Goal: Ask a question

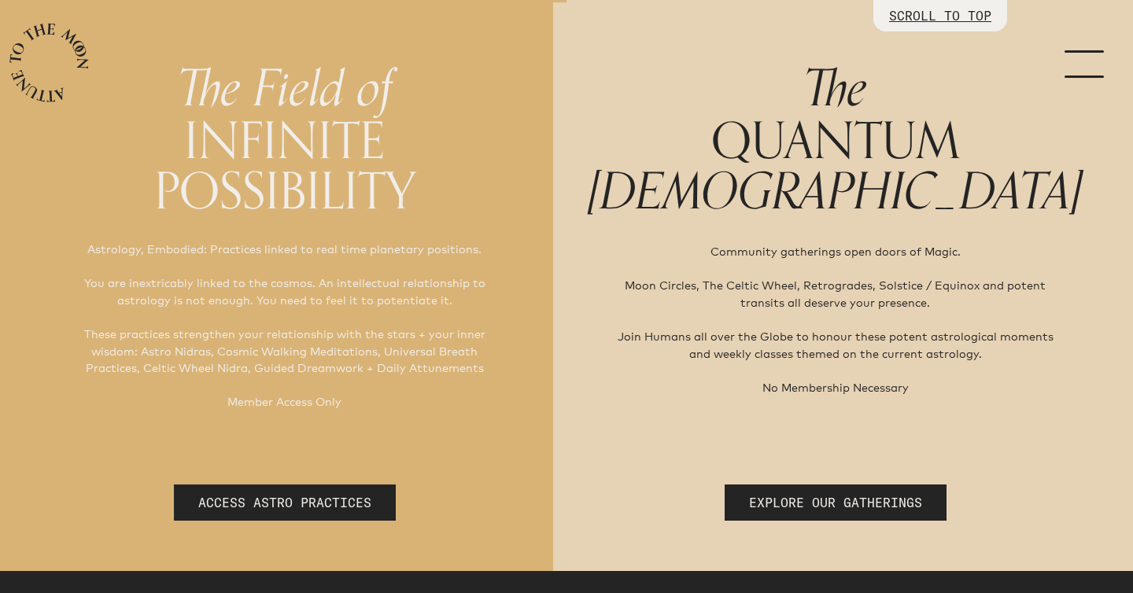
scroll to position [124, 0]
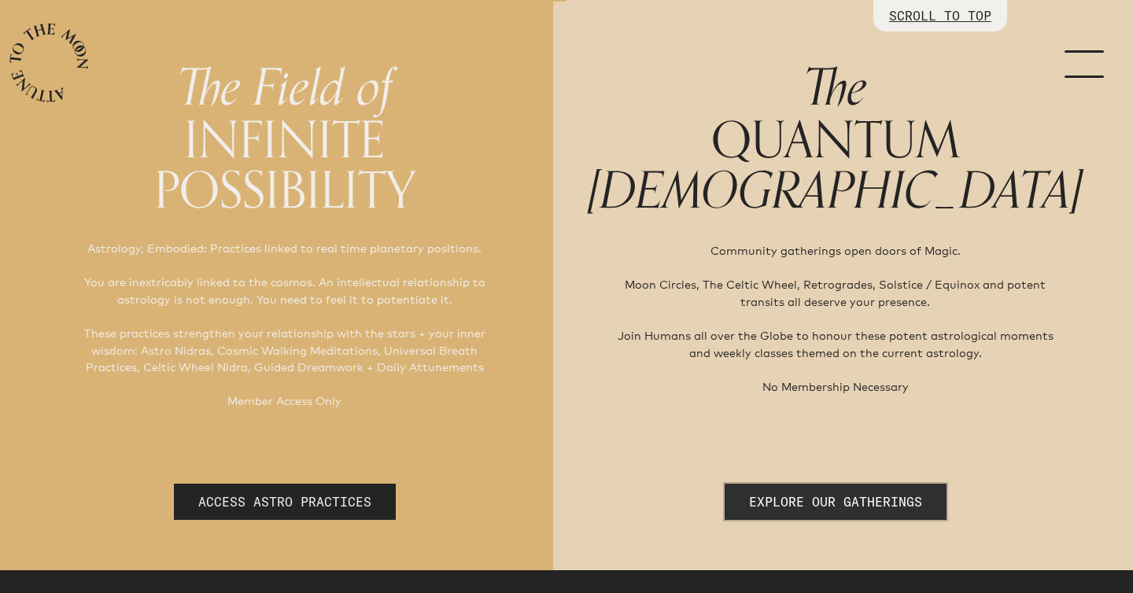
click at [825, 495] on link "EXPLORE OUR GATHERINGS" at bounding box center [836, 502] width 222 height 36
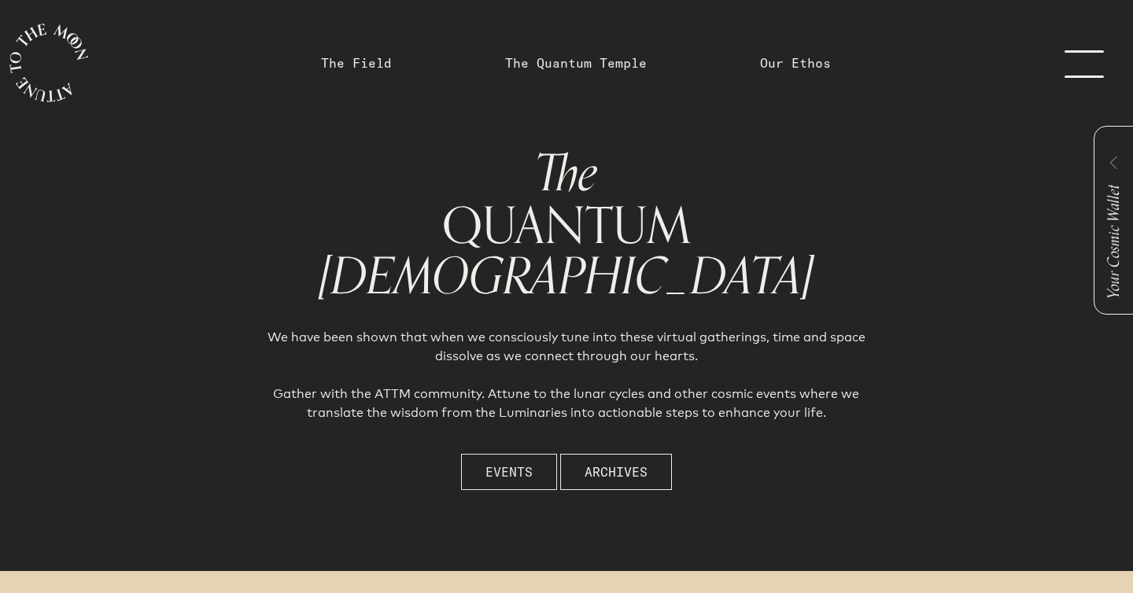
click at [497, 461] on button "Events" at bounding box center [509, 472] width 96 height 36
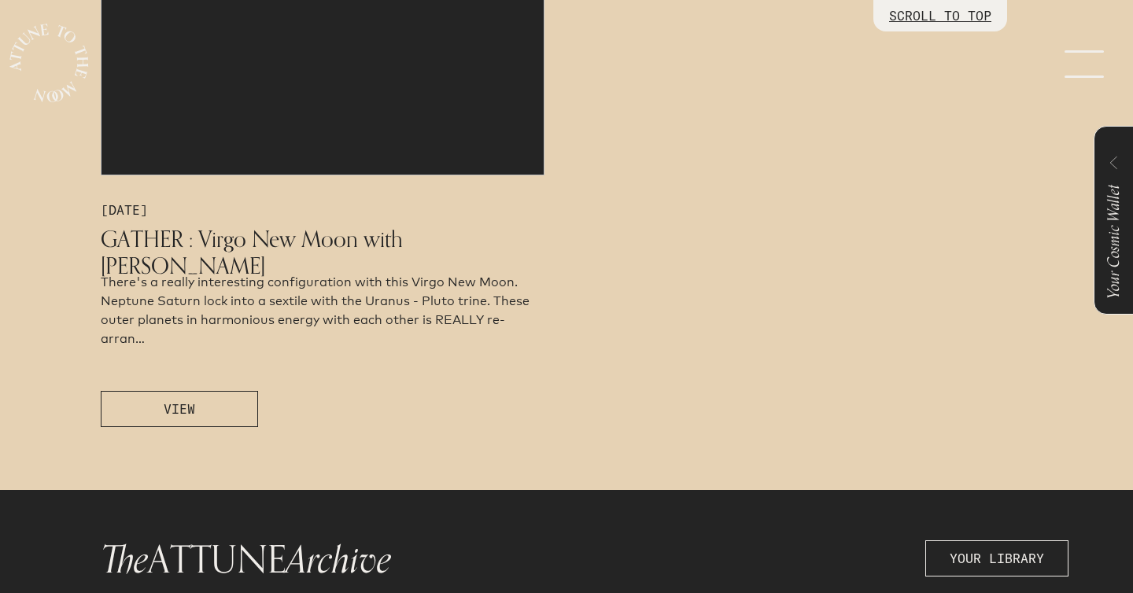
scroll to position [955, 0]
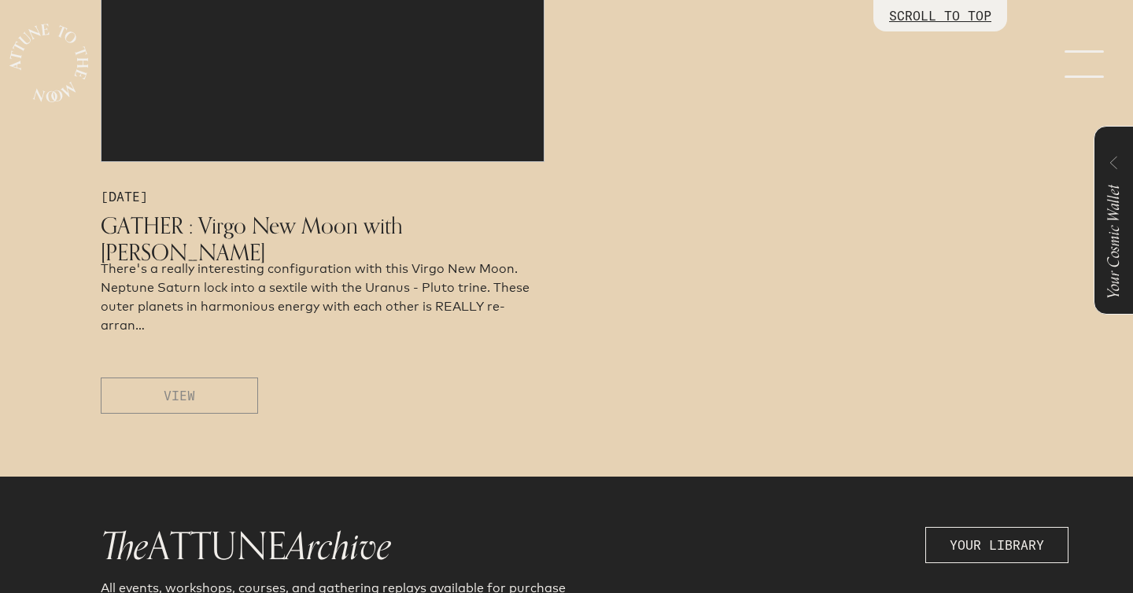
click at [231, 402] on button "VIEW" at bounding box center [179, 396] width 157 height 36
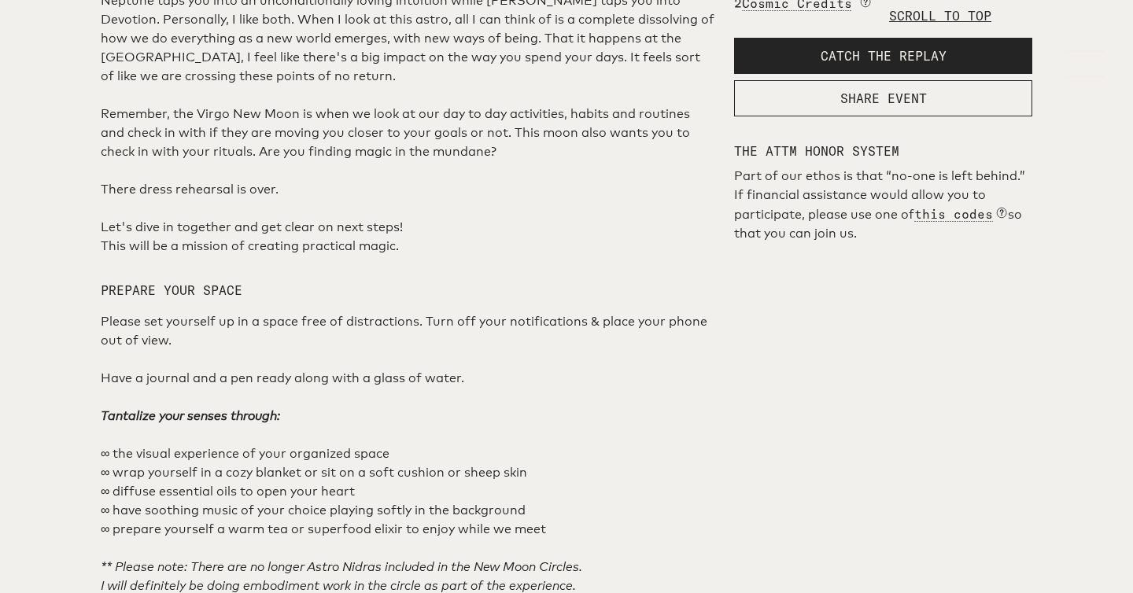
scroll to position [812, 0]
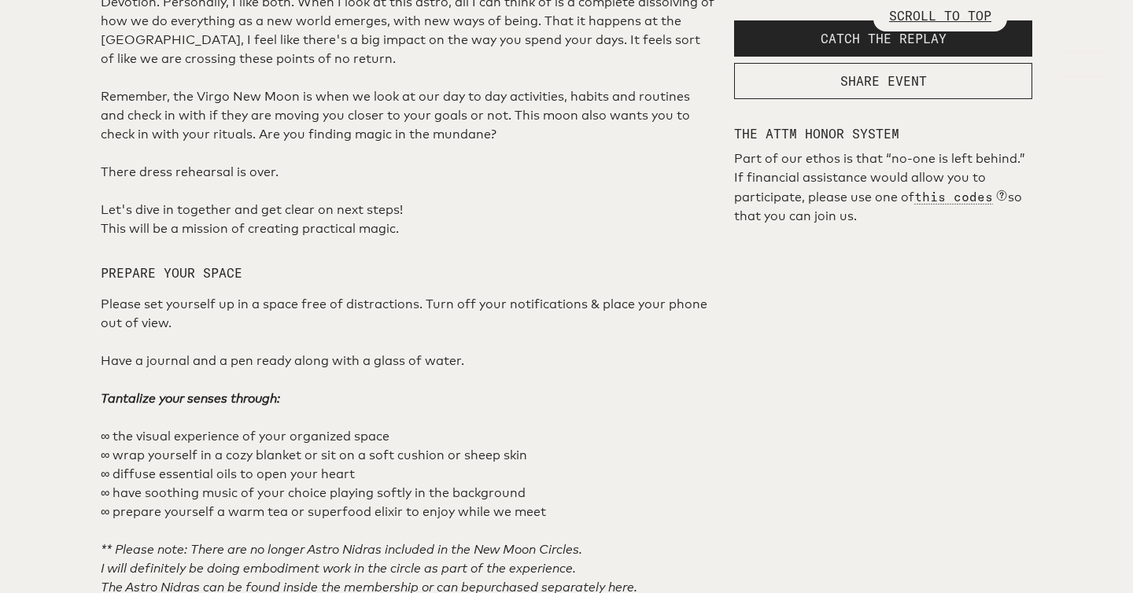
click at [878, 46] on span "CATCH THE REPLAY" at bounding box center [884, 39] width 126 height 16
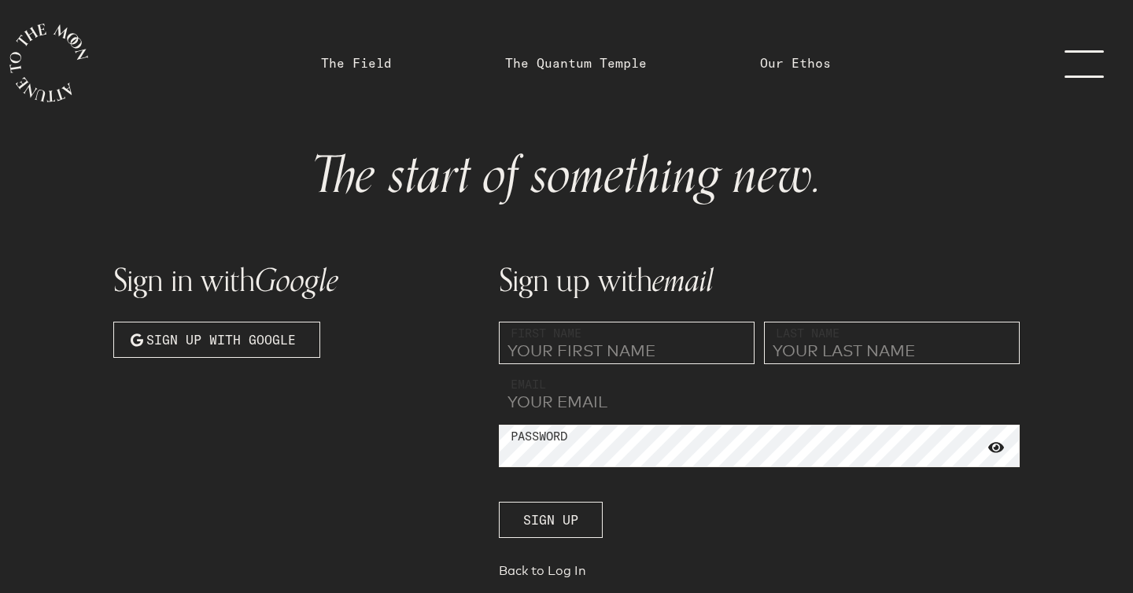
type input "kelly.vittengl@gmail.com"
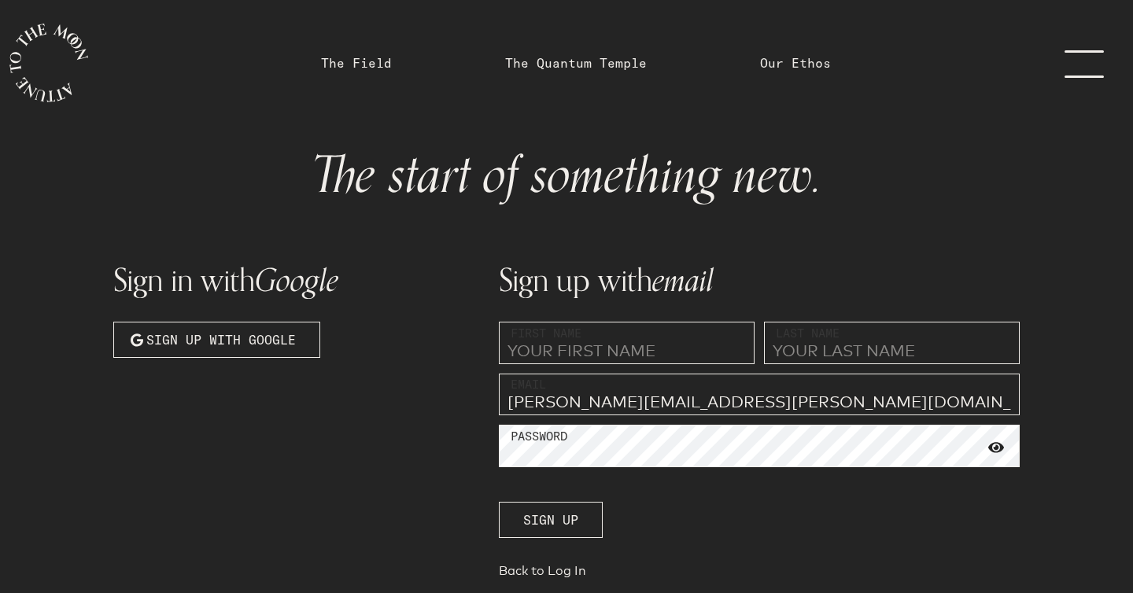
click at [1105, 65] on link "menu" at bounding box center [1094, 63] width 79 height 126
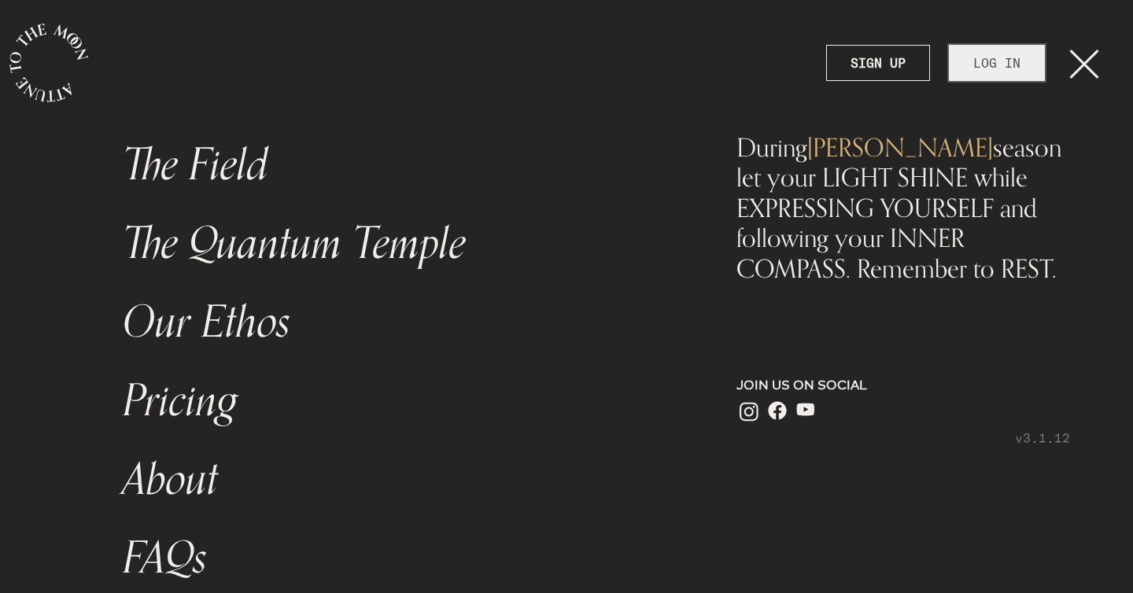
click at [1012, 58] on link "LOG IN" at bounding box center [997, 63] width 96 height 36
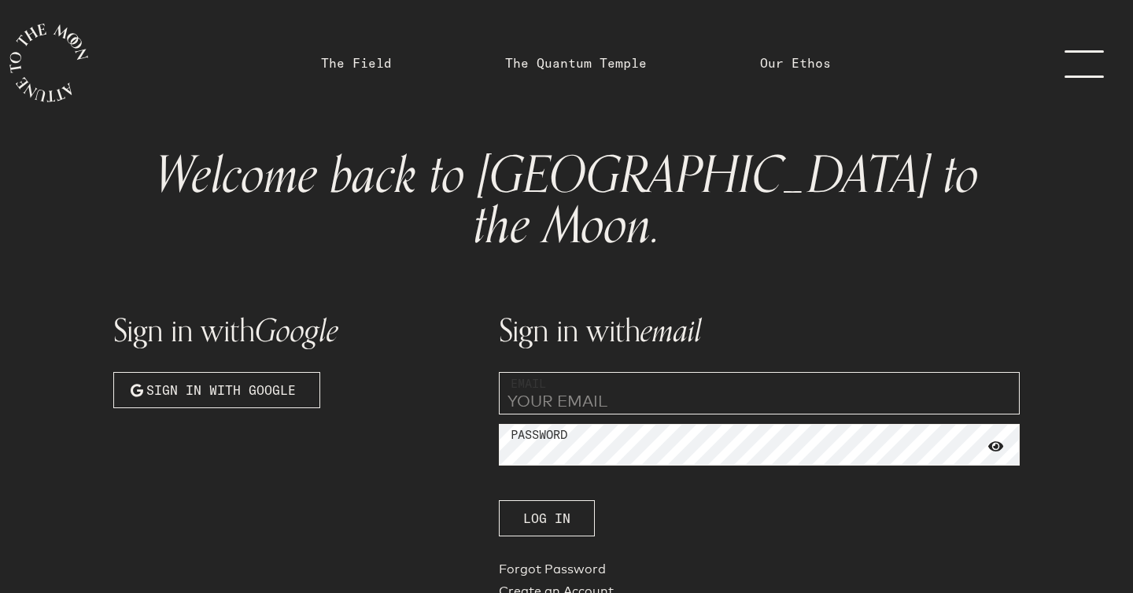
click at [571, 372] on input "email" at bounding box center [759, 393] width 521 height 43
type input "kelly.vittengl@gmail.com"
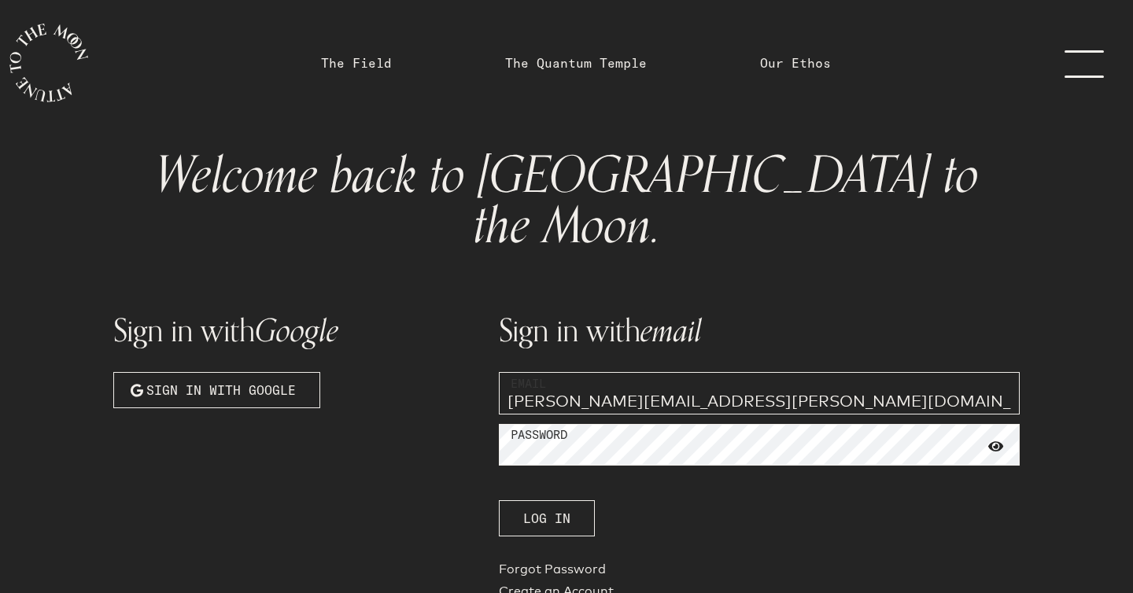
click at [1002, 440] on span at bounding box center [997, 447] width 16 height 14
click at [1002, 440] on span at bounding box center [997, 446] width 16 height 13
click at [560, 509] on span "Log In" at bounding box center [546, 518] width 47 height 19
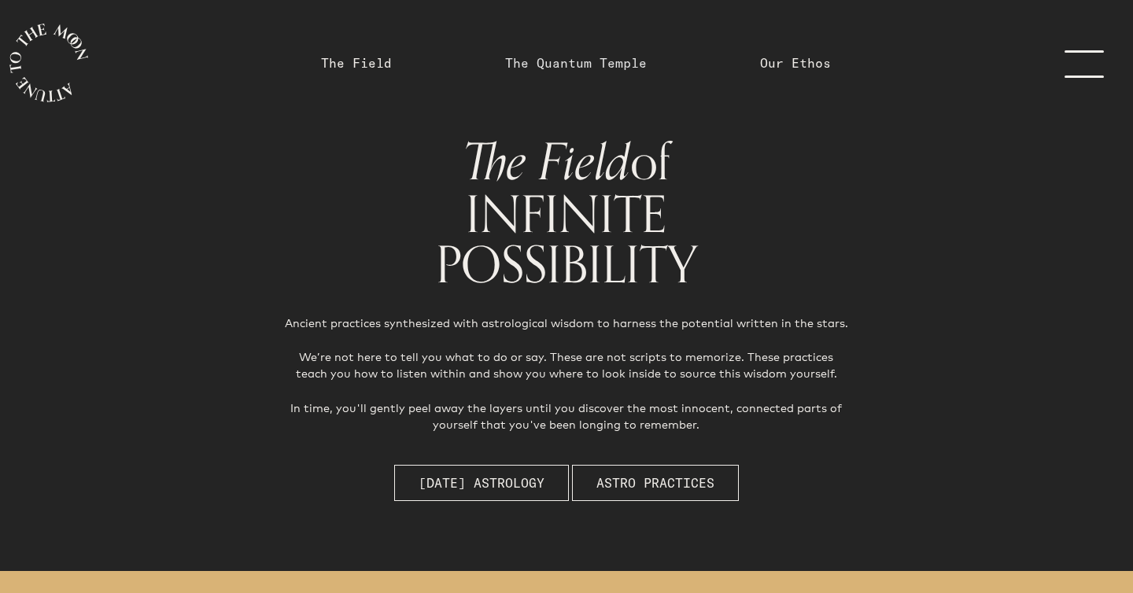
click at [545, 54] on link "The Quantum Temple" at bounding box center [576, 63] width 142 height 19
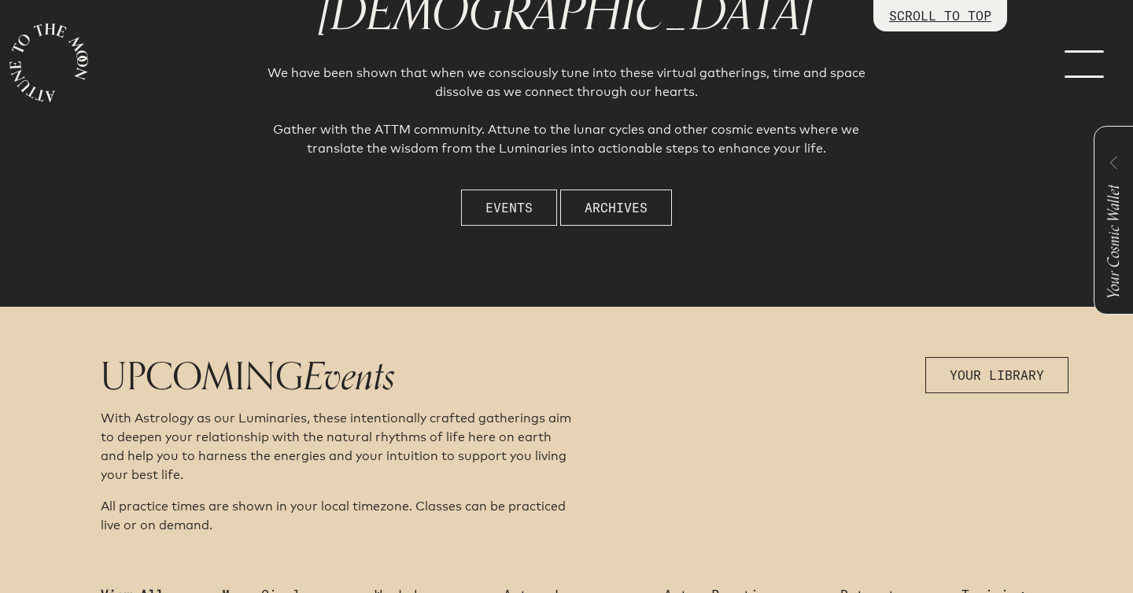
click at [503, 195] on button "Events" at bounding box center [509, 208] width 96 height 36
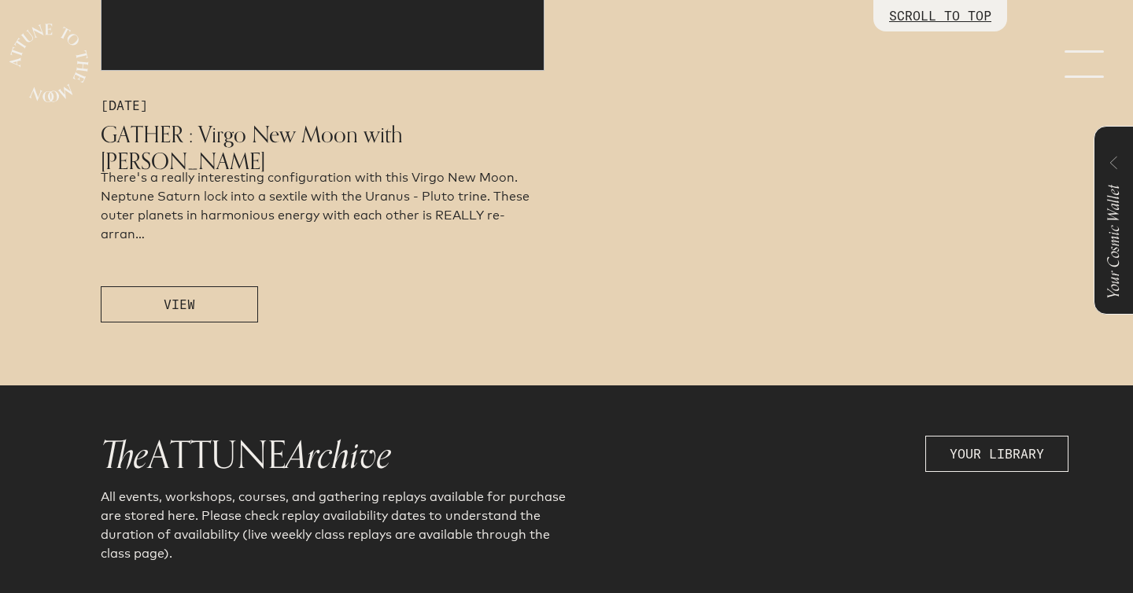
scroll to position [1129, 0]
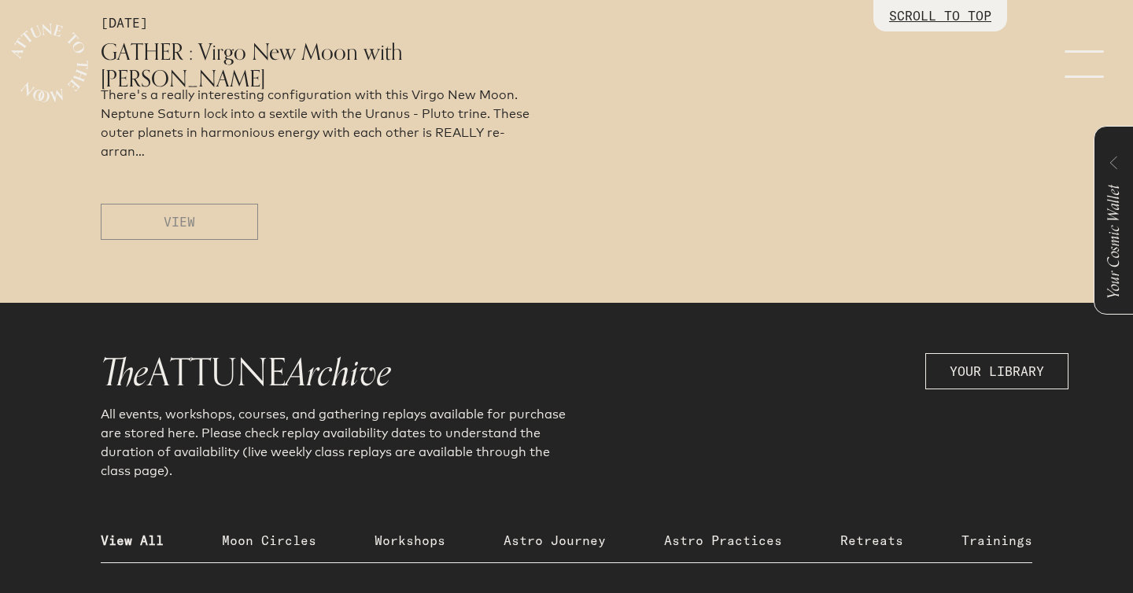
click at [210, 224] on button "VIEW" at bounding box center [179, 222] width 157 height 36
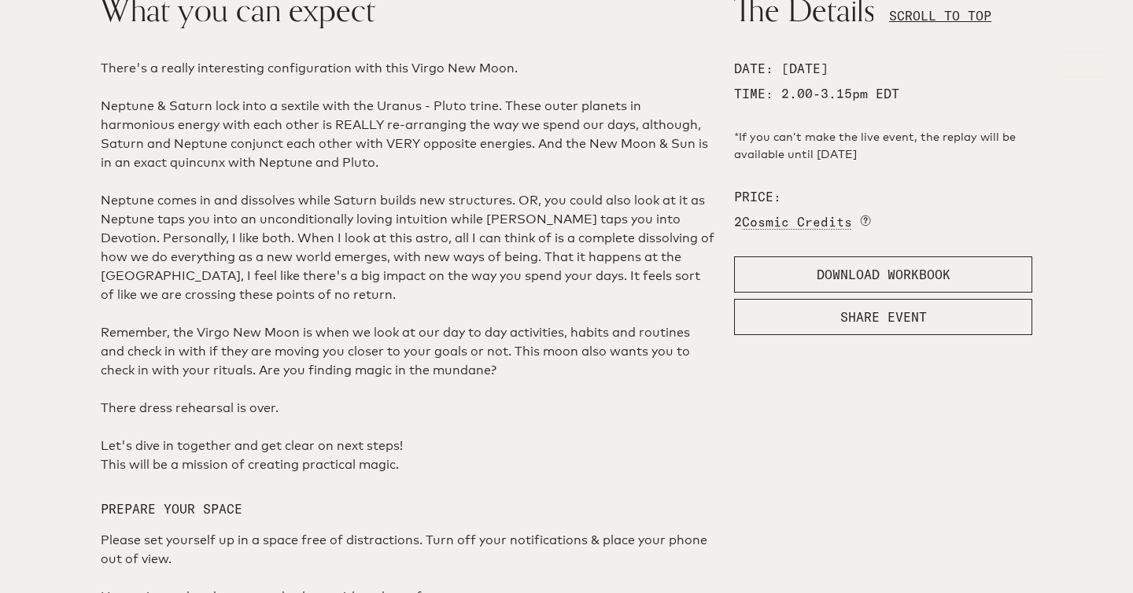
scroll to position [845, 0]
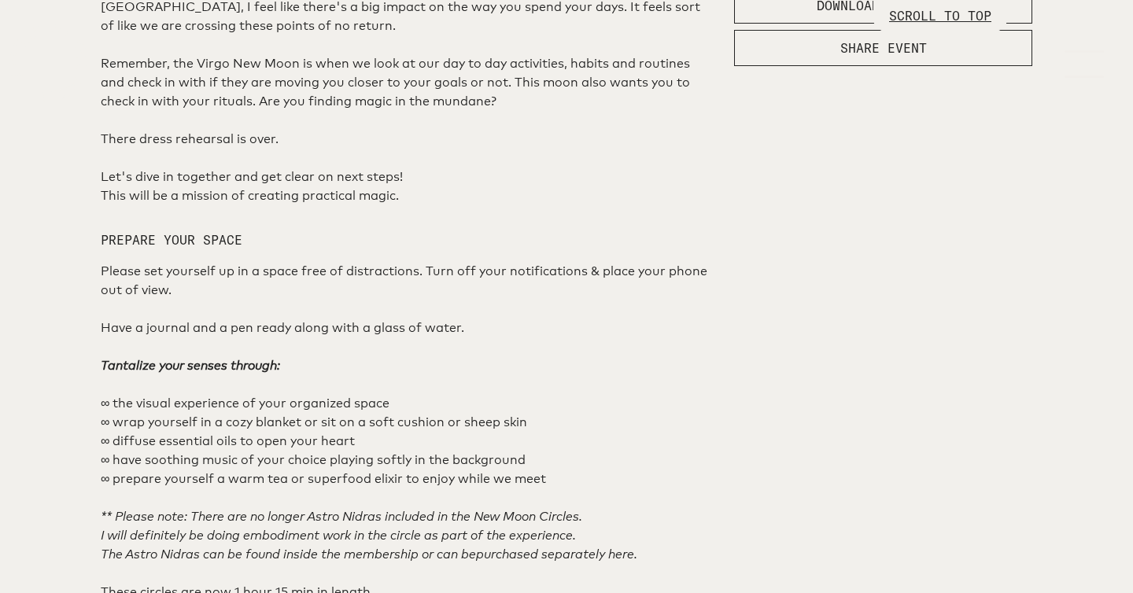
click at [1087, 375] on div "What you can expect There's a really interesting configuration with this Virgo …" at bounding box center [567, 522] width 1058 height 1629
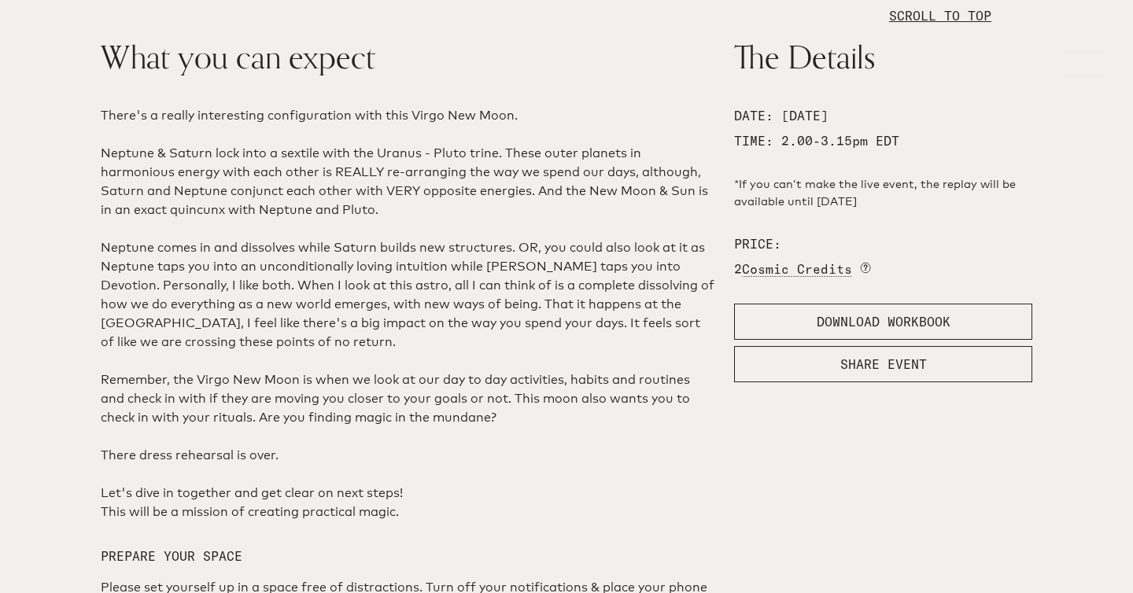
scroll to position [0, 0]
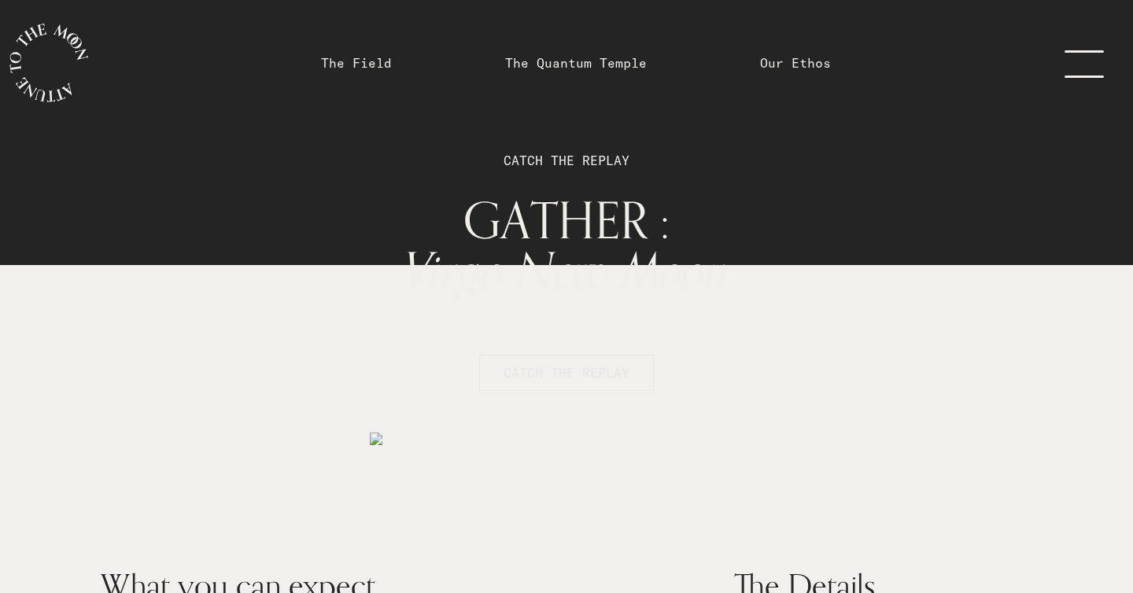
click at [615, 373] on span "CATCH THE REPLAY" at bounding box center [567, 373] width 126 height 19
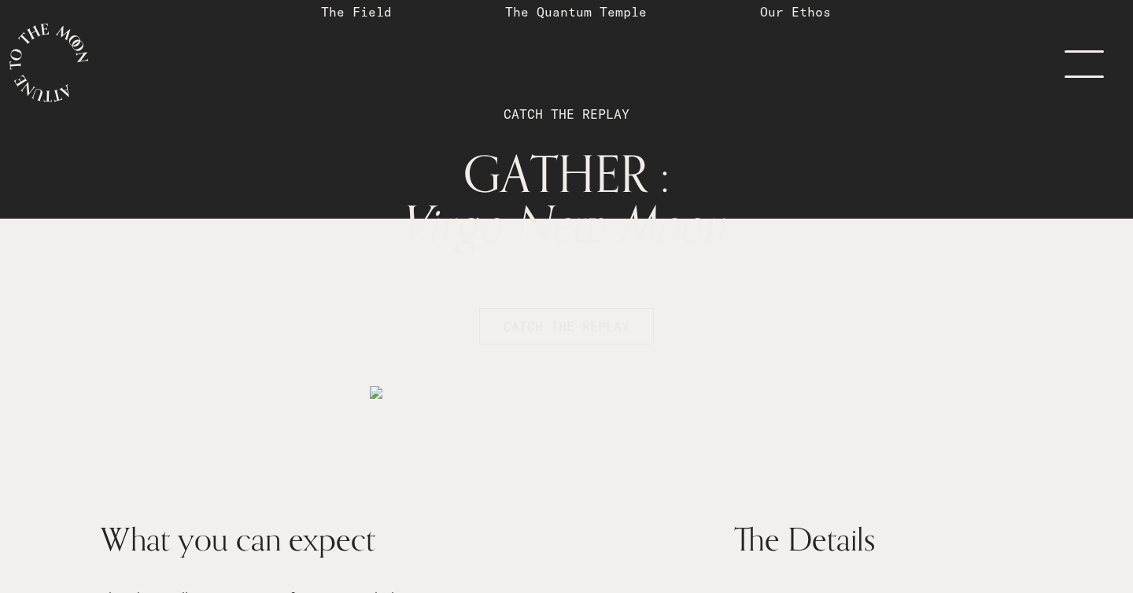
scroll to position [49, 0]
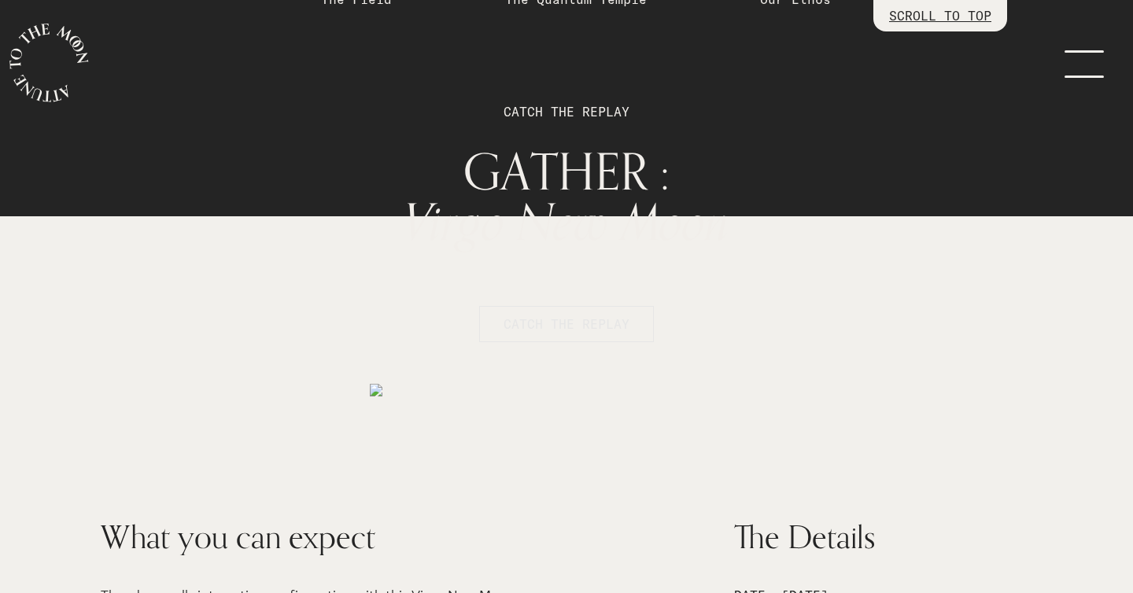
click at [604, 334] on button "CATCH THE REPLAY" at bounding box center [566, 324] width 175 height 36
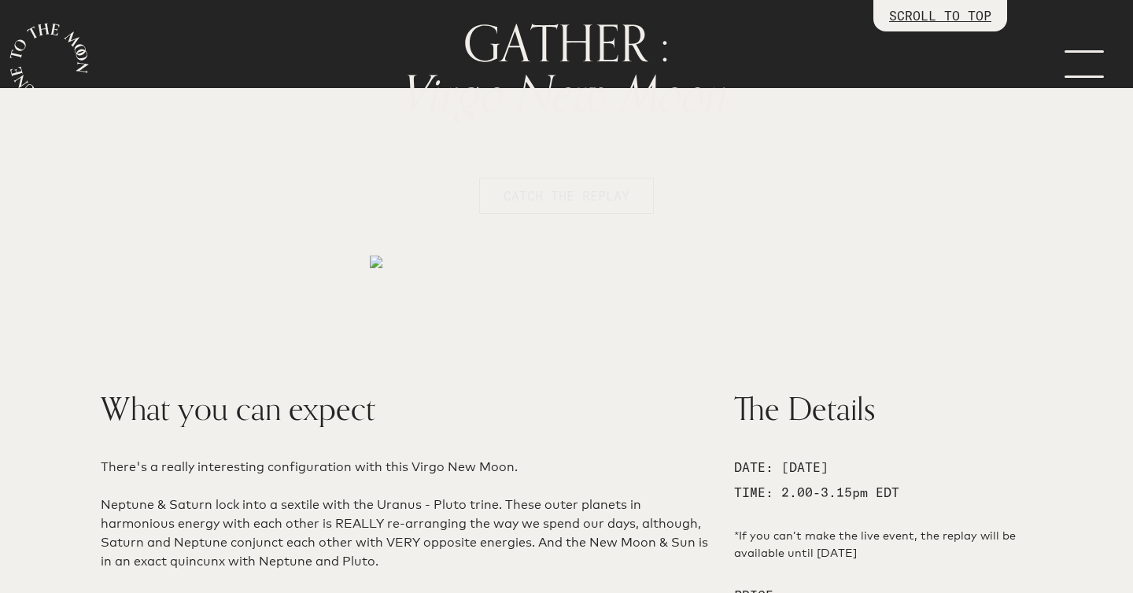
click at [582, 194] on span "CATCH THE REPLAY" at bounding box center [567, 196] width 126 height 19
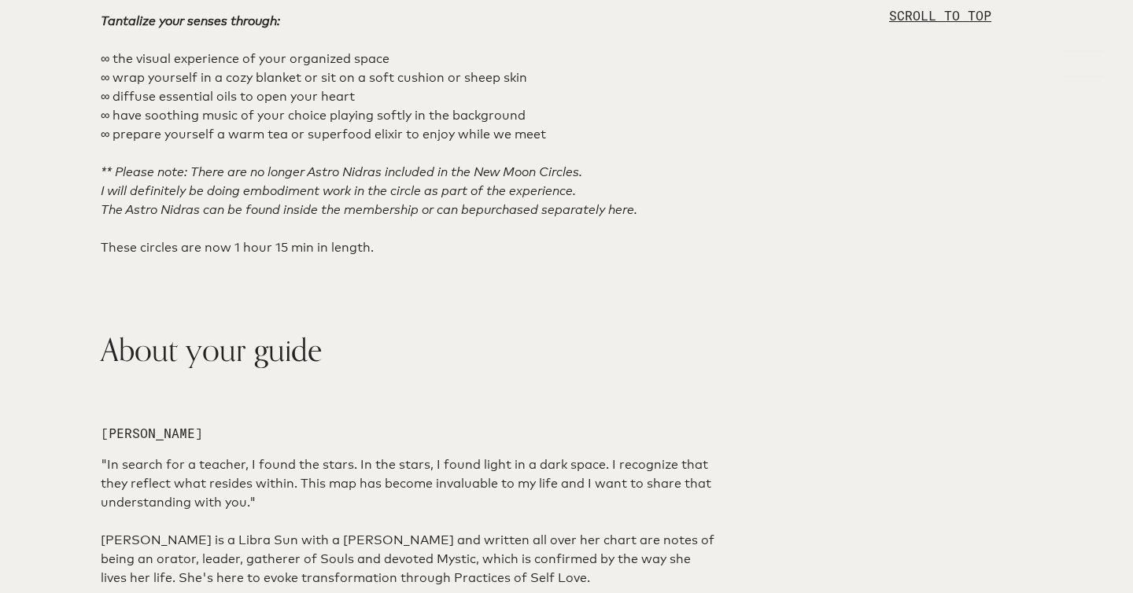
scroll to position [0, 0]
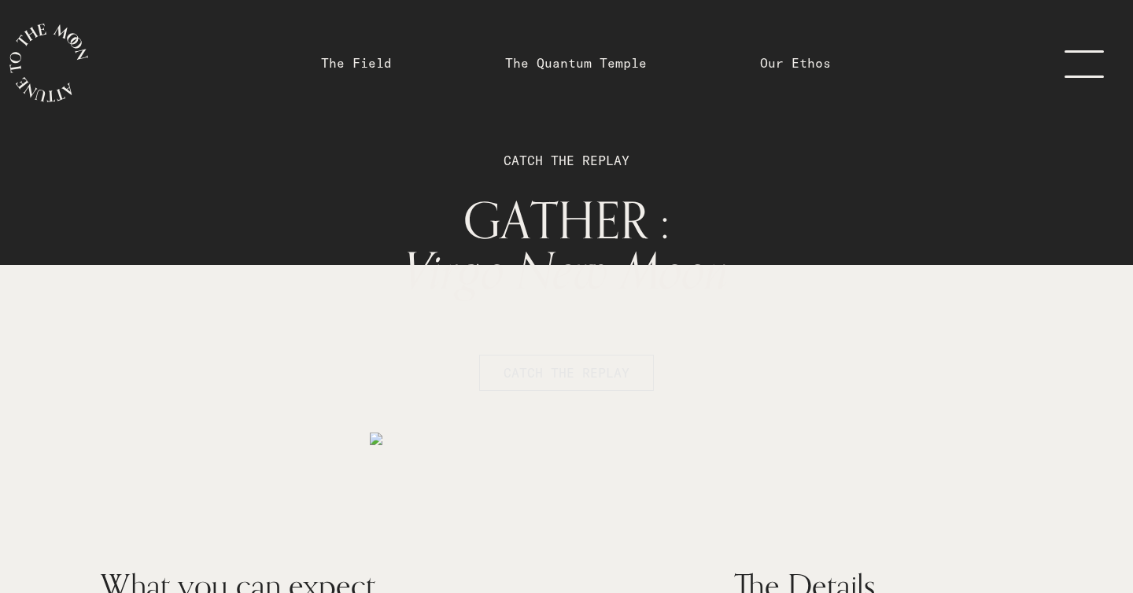
click at [538, 362] on button "CATCH THE REPLAY" at bounding box center [566, 373] width 175 height 36
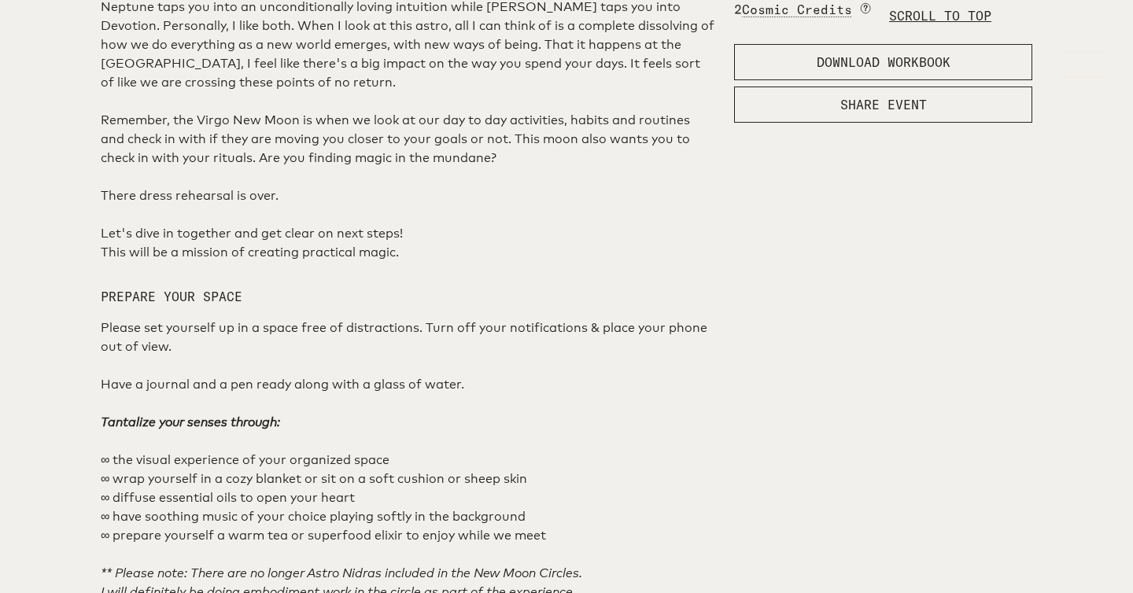
scroll to position [804, 0]
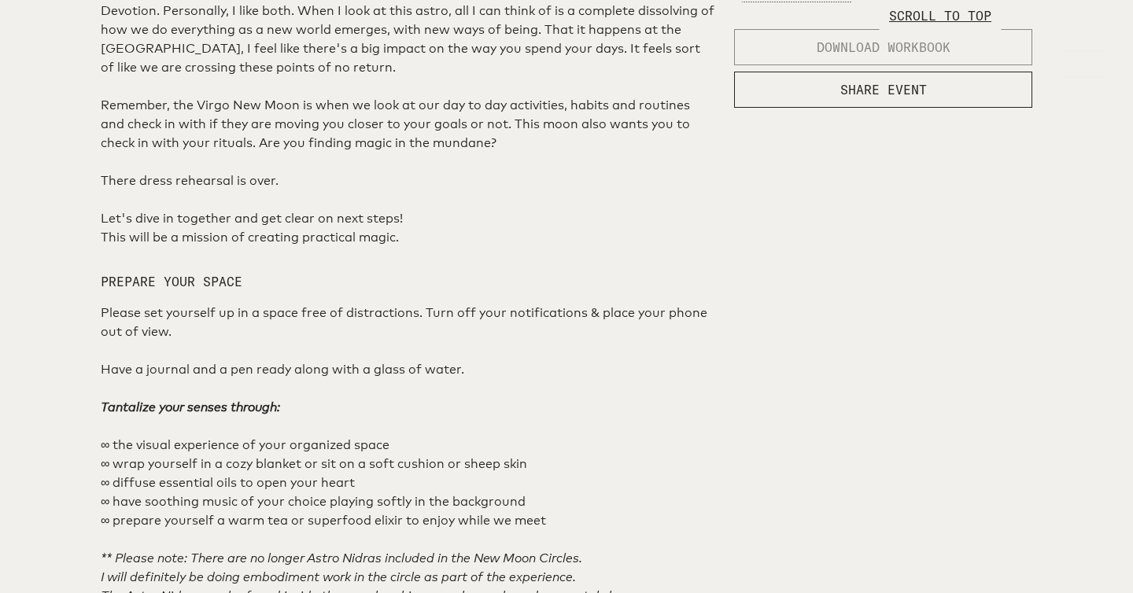
click at [826, 57] on span "DOWNLOAD WORKBOOK" at bounding box center [884, 47] width 134 height 19
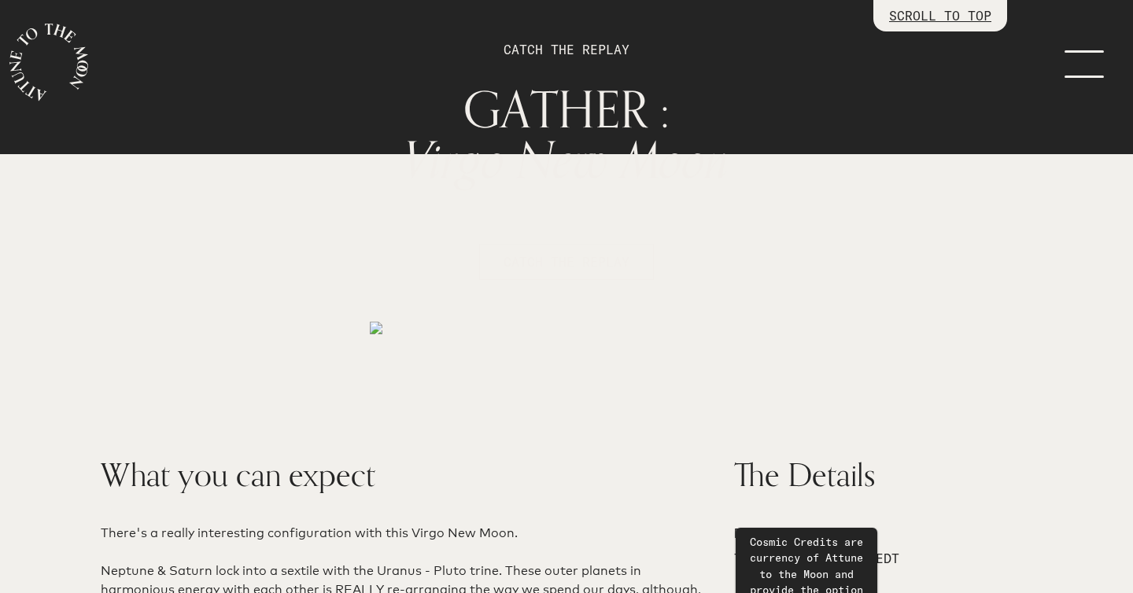
scroll to position [396, 0]
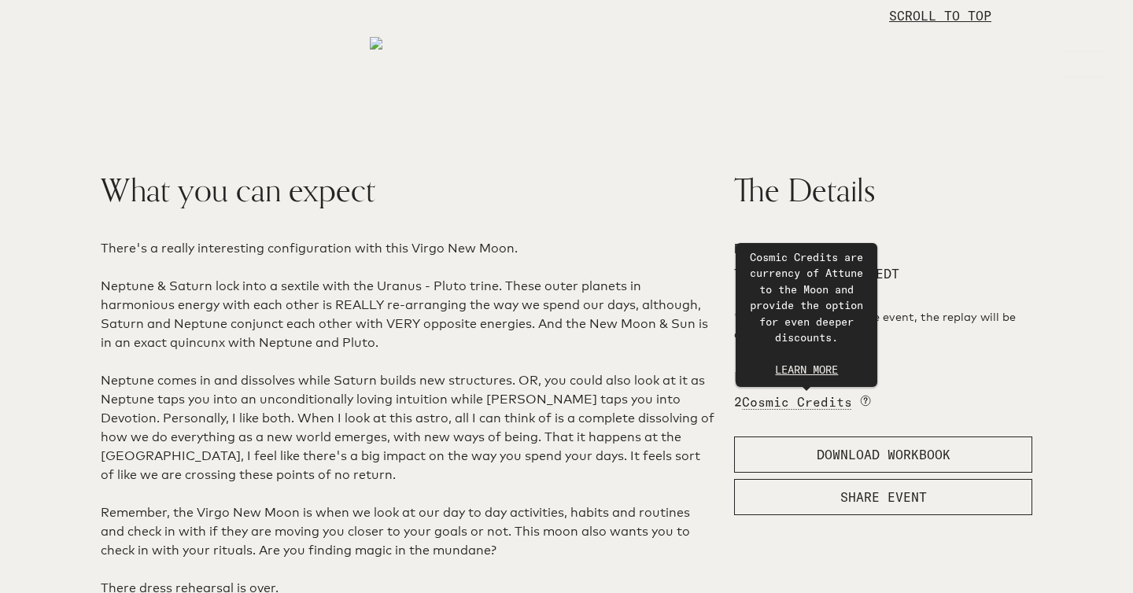
click at [1093, 68] on link "menu" at bounding box center [1094, 63] width 79 height 126
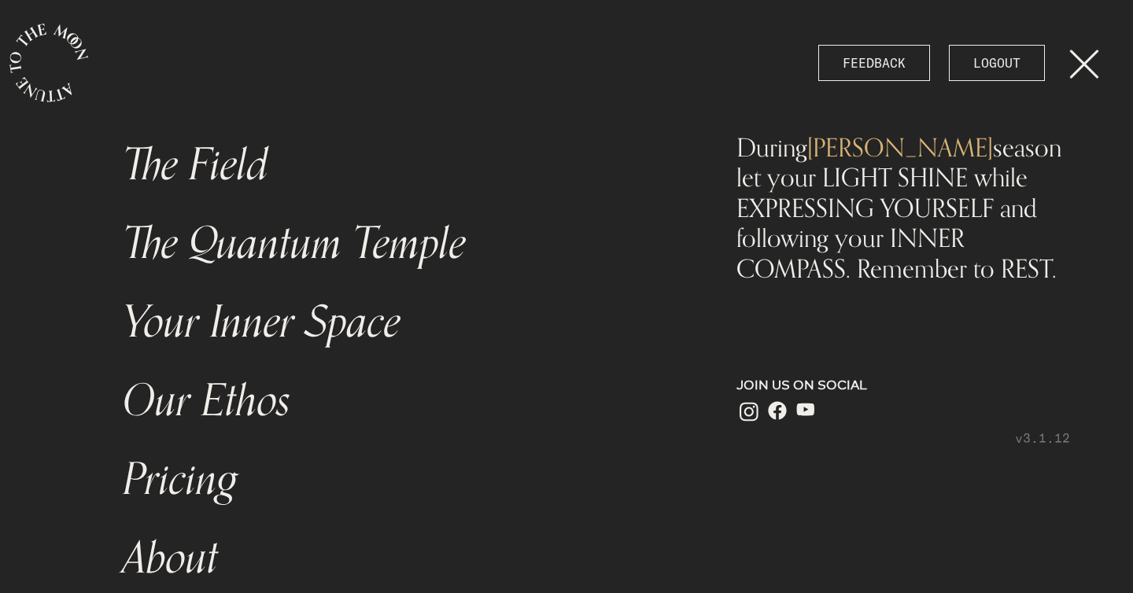
scroll to position [0, 0]
click at [1089, 66] on link "menu" at bounding box center [1094, 63] width 79 height 126
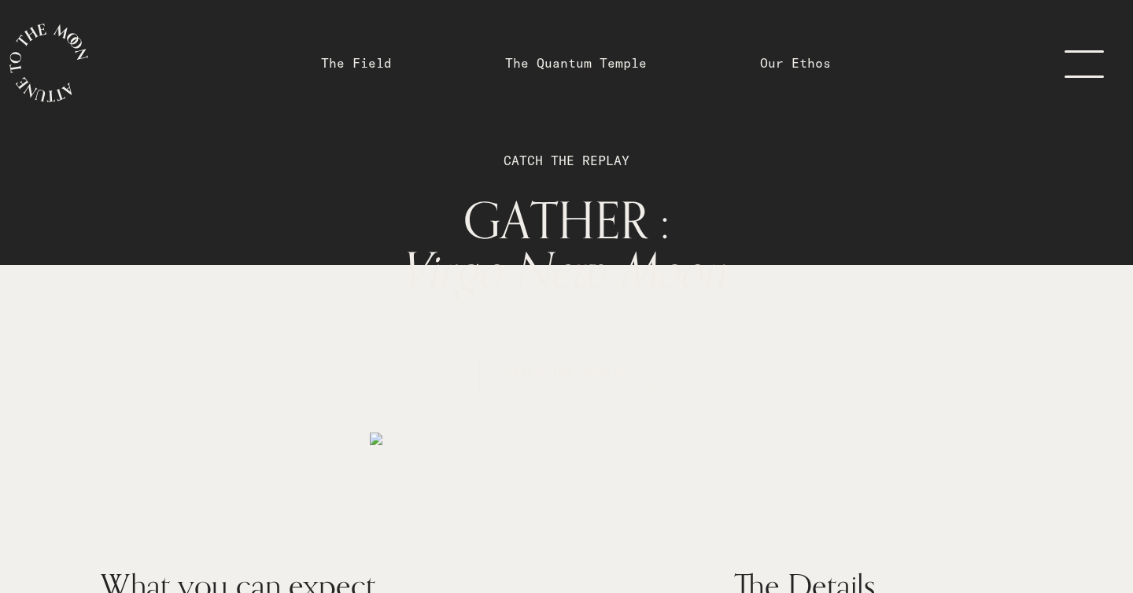
click at [1089, 66] on link "menu" at bounding box center [1094, 63] width 79 height 126
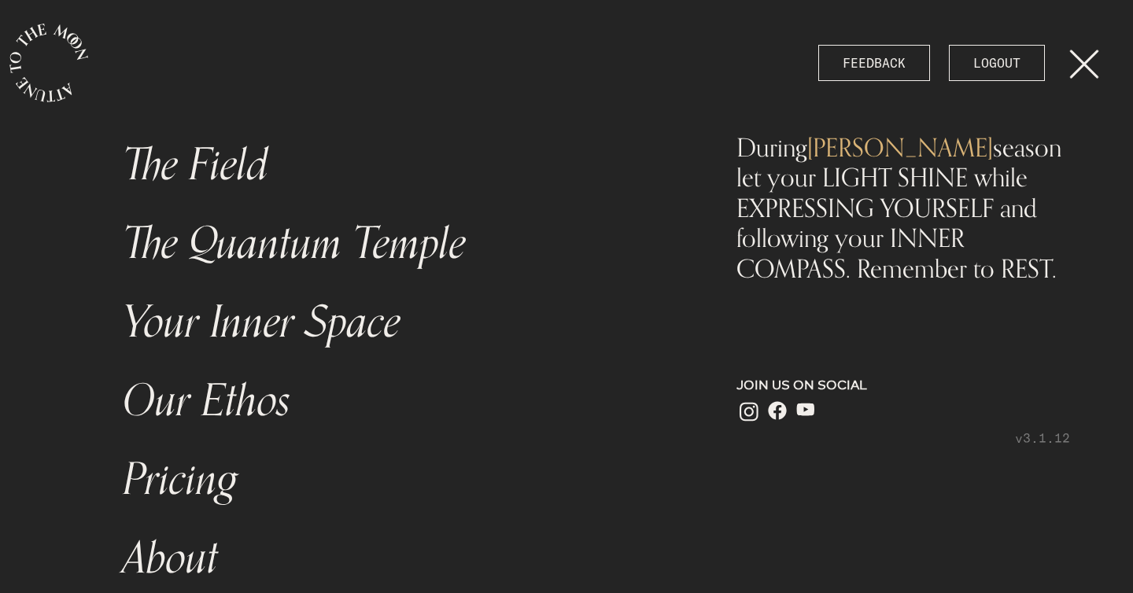
click at [1108, 76] on link "menu" at bounding box center [1094, 63] width 79 height 126
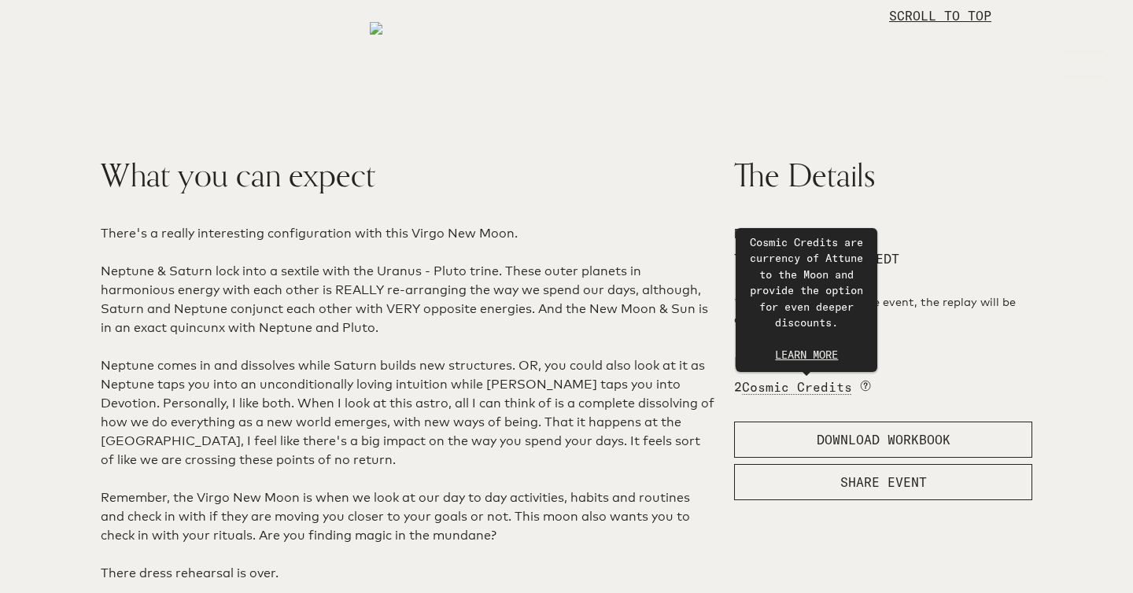
scroll to position [252, 0]
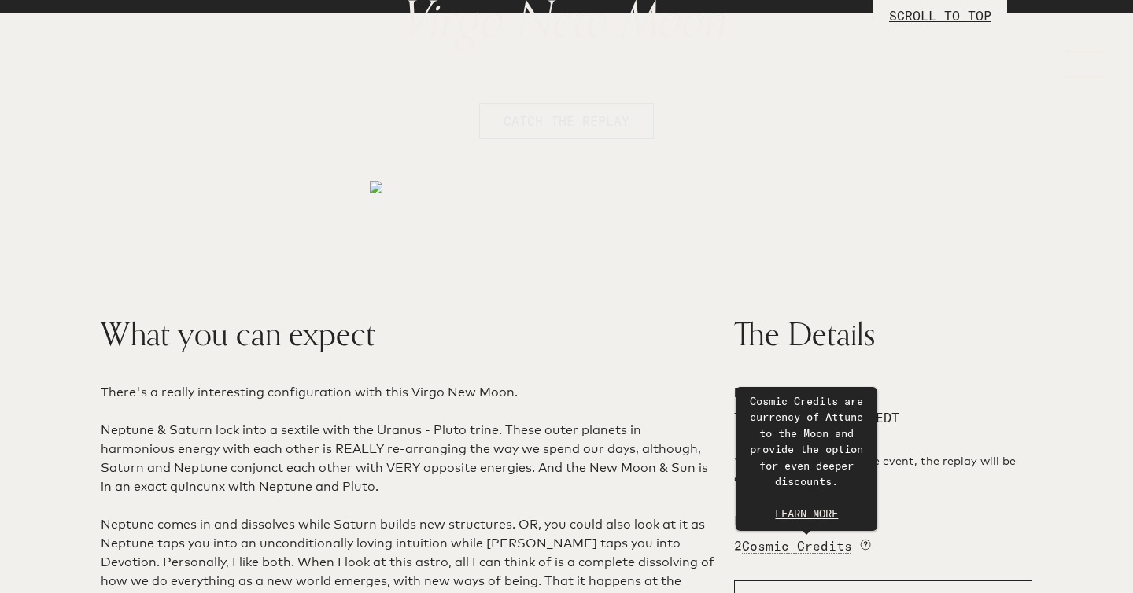
click at [554, 123] on span "CATCH THE REPLAY" at bounding box center [567, 121] width 126 height 19
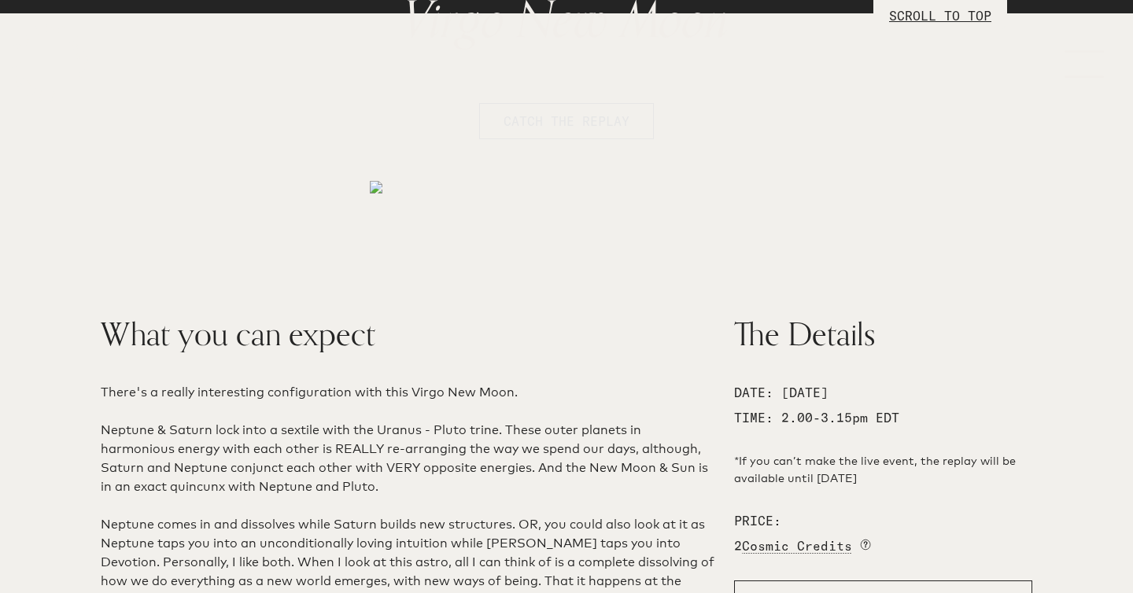
click at [554, 123] on span "CATCH THE REPLAY" at bounding box center [567, 121] width 126 height 19
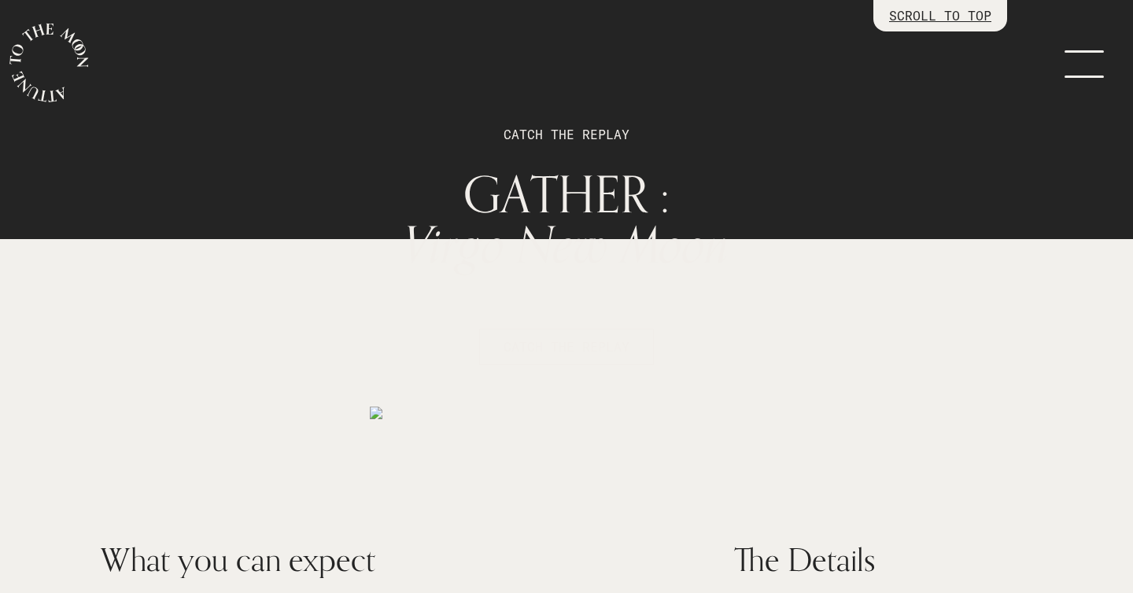
scroll to position [0, 0]
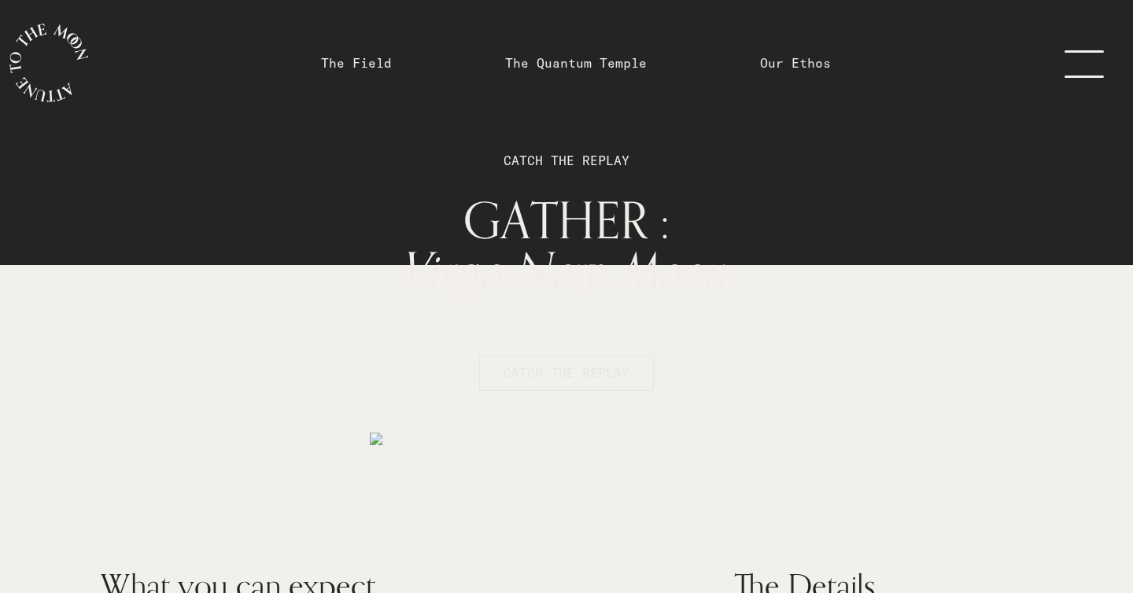
click at [582, 365] on span "CATCH THE REPLAY" at bounding box center [567, 373] width 126 height 19
click at [588, 66] on link "The Quantum Temple" at bounding box center [576, 63] width 142 height 19
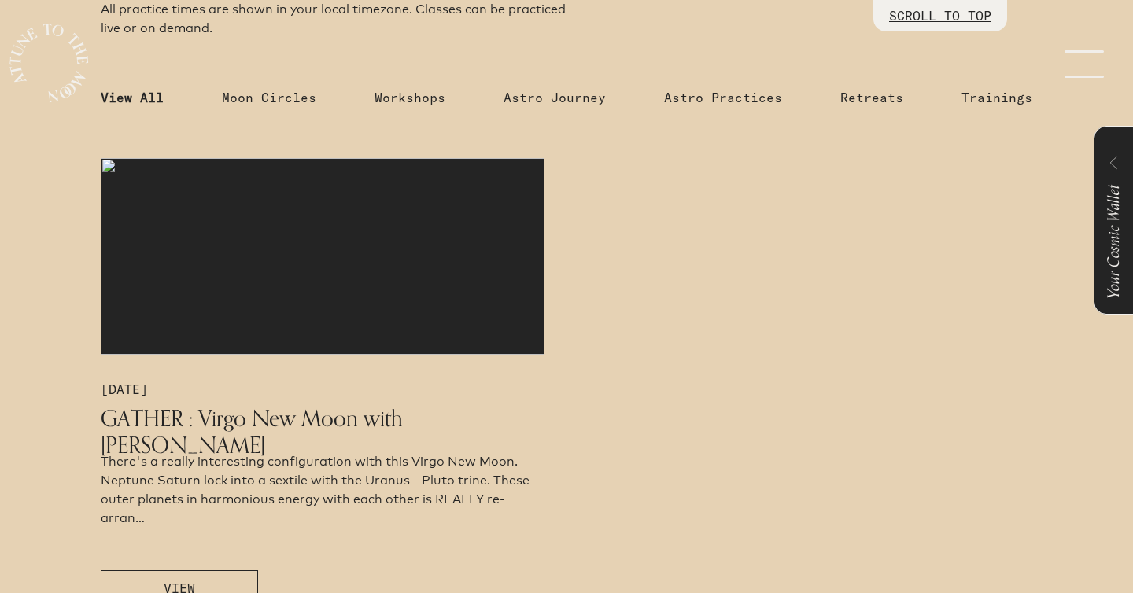
scroll to position [762, 0]
click at [285, 99] on p "Moon Circles" at bounding box center [269, 97] width 94 height 19
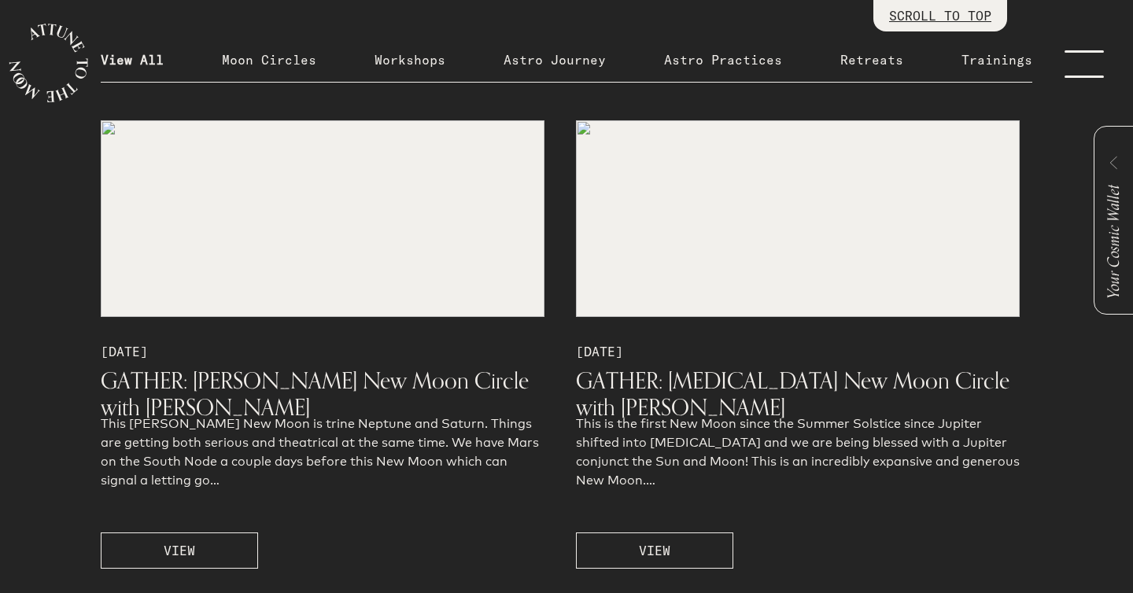
scroll to position [1610, 0]
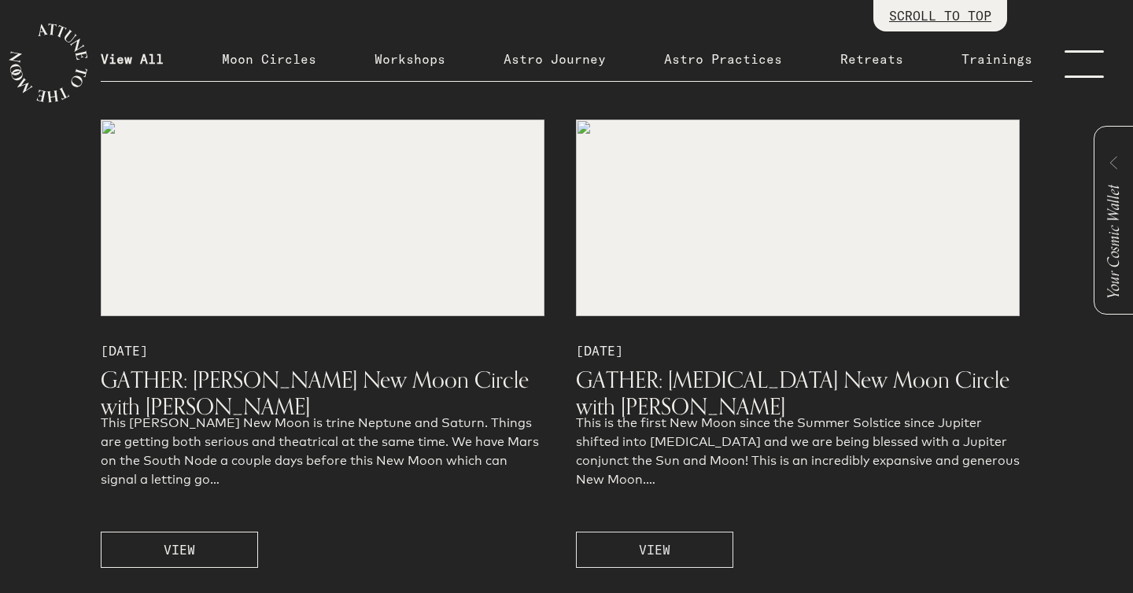
click at [633, 543] on button "VIEW" at bounding box center [654, 550] width 157 height 36
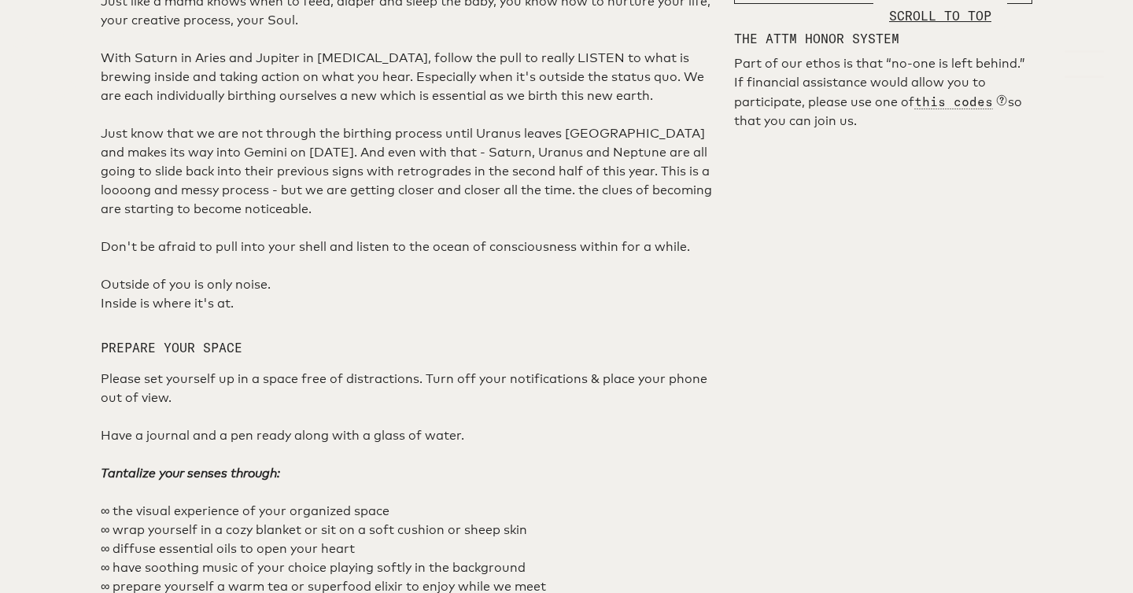
scroll to position [945, 0]
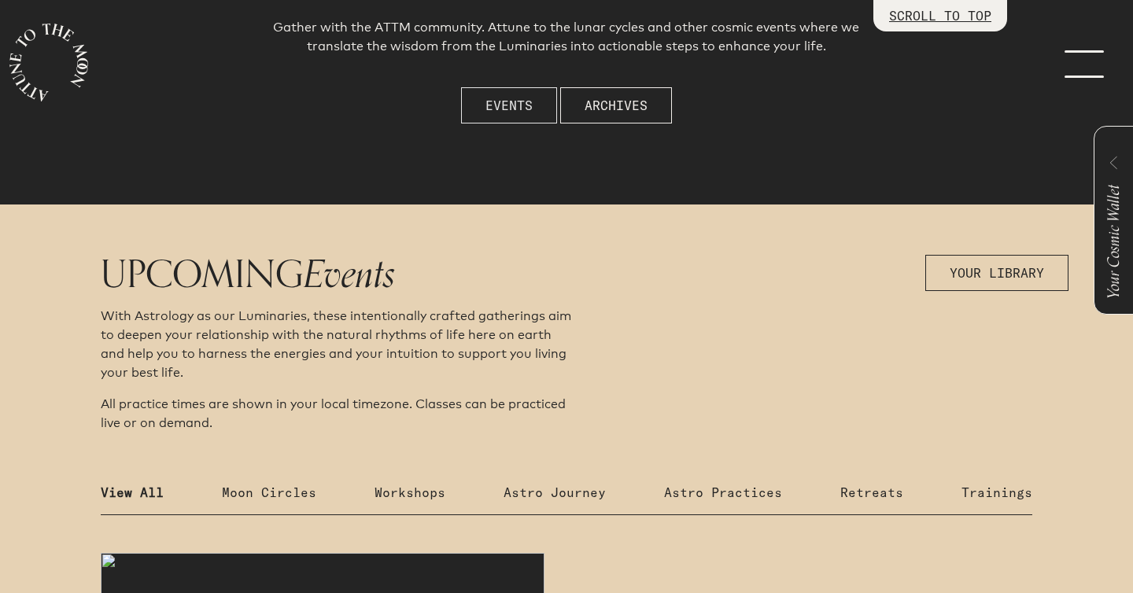
scroll to position [727, 0]
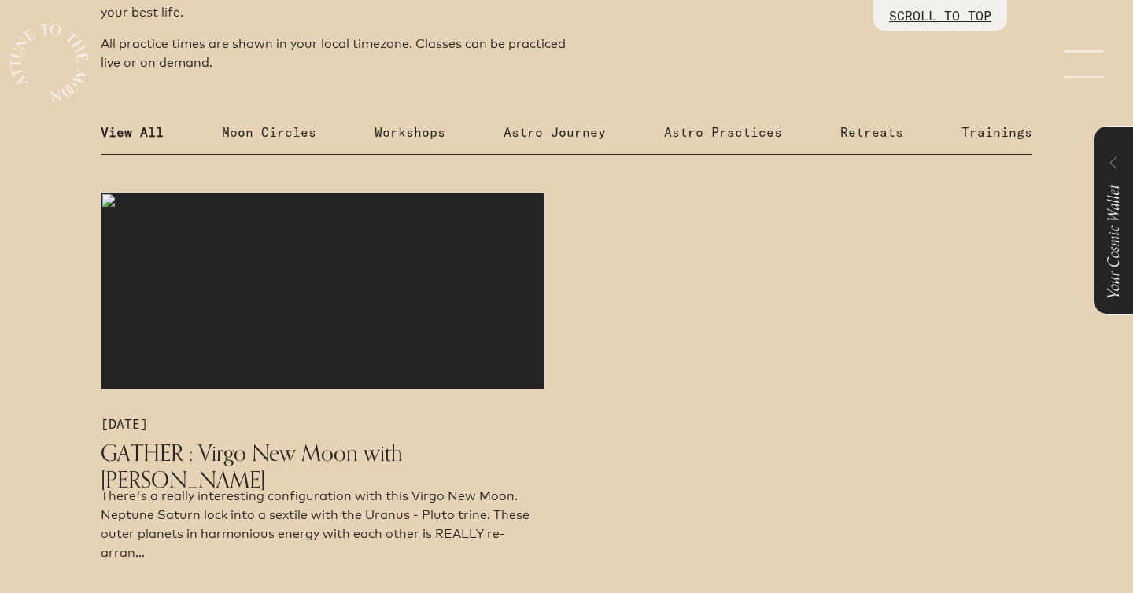
click at [379, 329] on img at bounding box center [323, 291] width 444 height 197
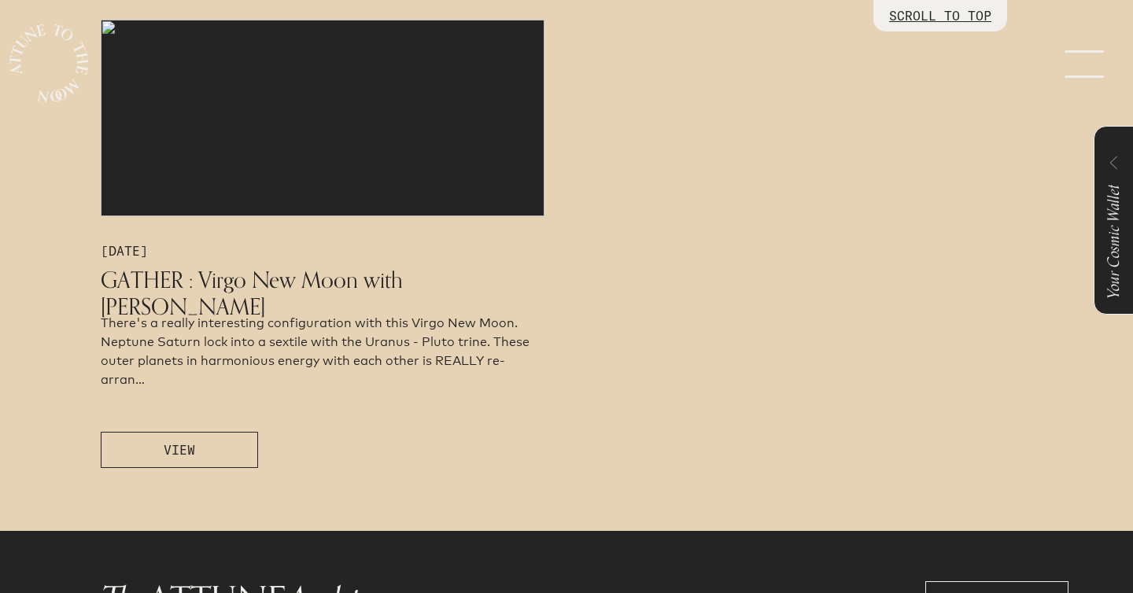
scroll to position [903, 0]
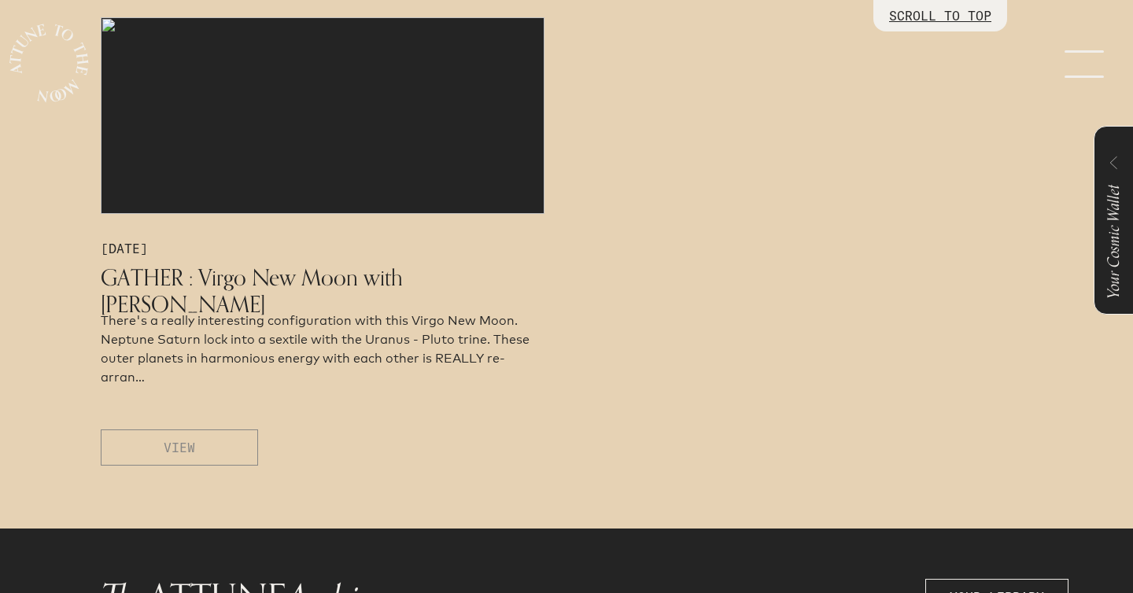
click at [209, 448] on button "VIEW" at bounding box center [179, 448] width 157 height 36
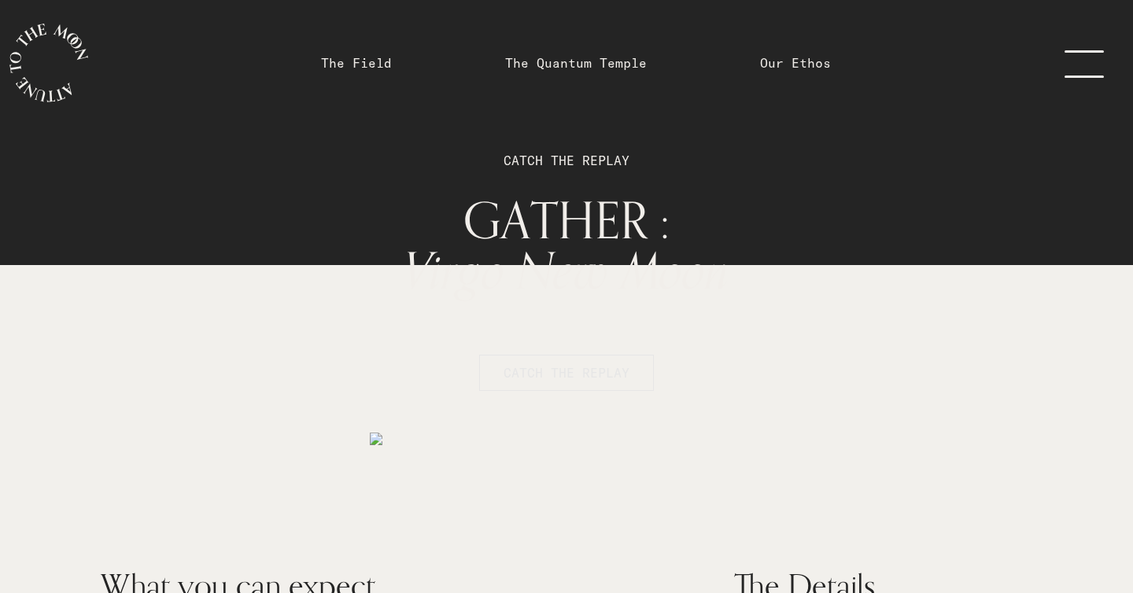
click at [609, 380] on span "CATCH THE REPLAY" at bounding box center [567, 373] width 126 height 19
click at [1065, 67] on link "menu" at bounding box center [1094, 63] width 79 height 126
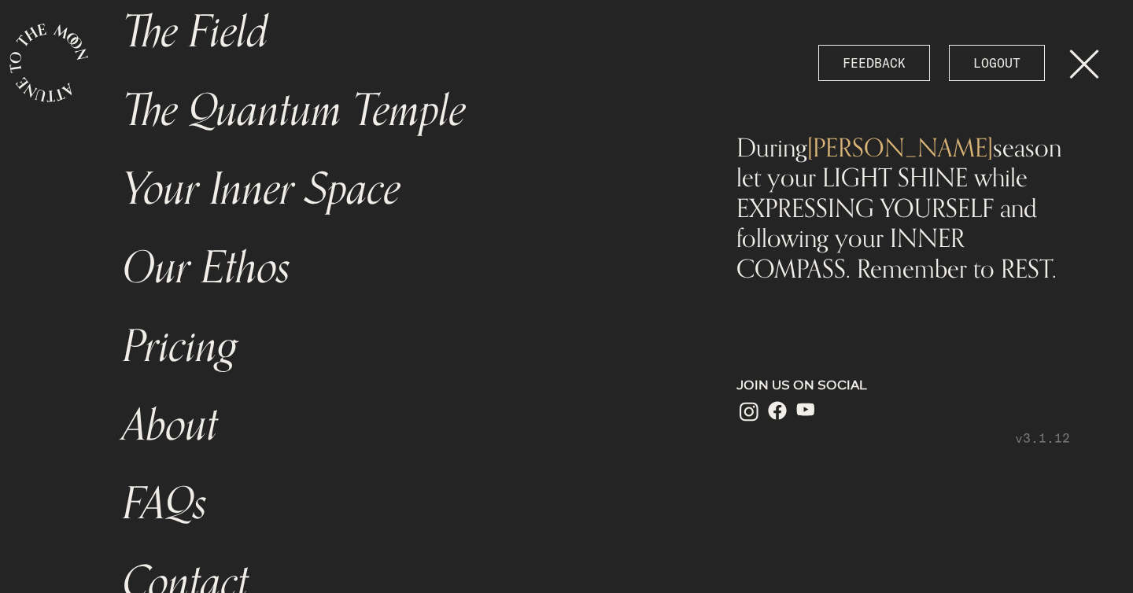
scroll to position [198, 0]
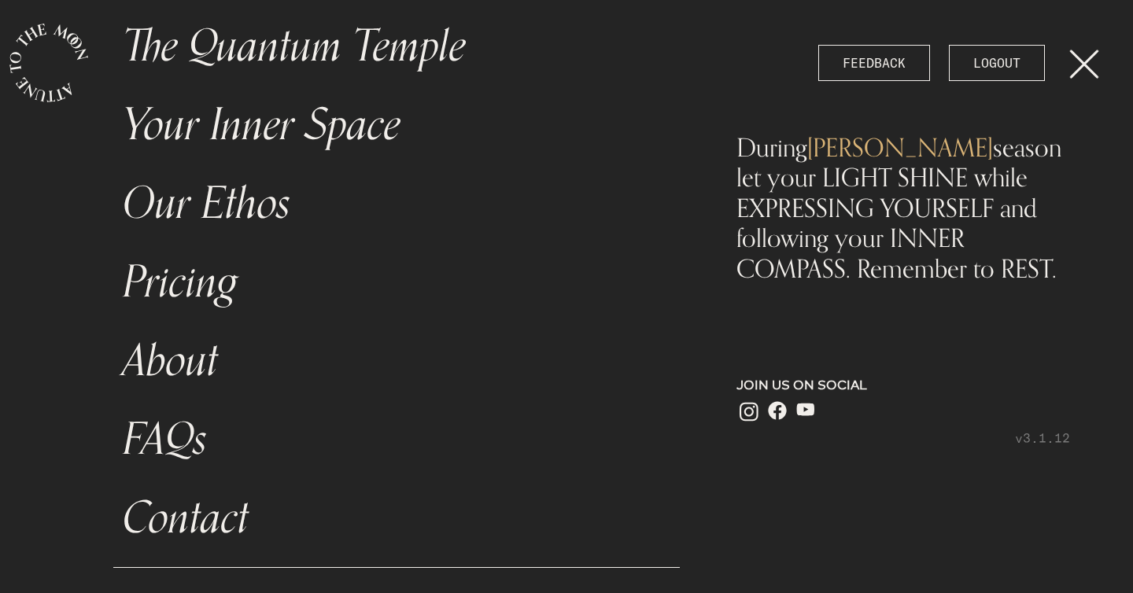
click at [199, 520] on link "Contact" at bounding box center [396, 518] width 567 height 79
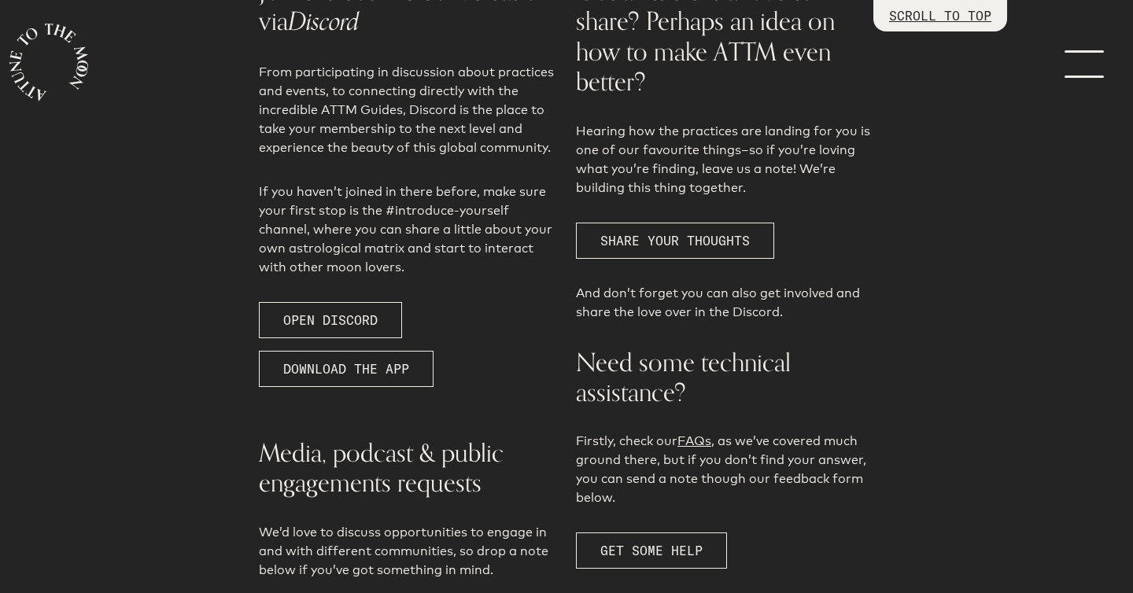
scroll to position [404, 0]
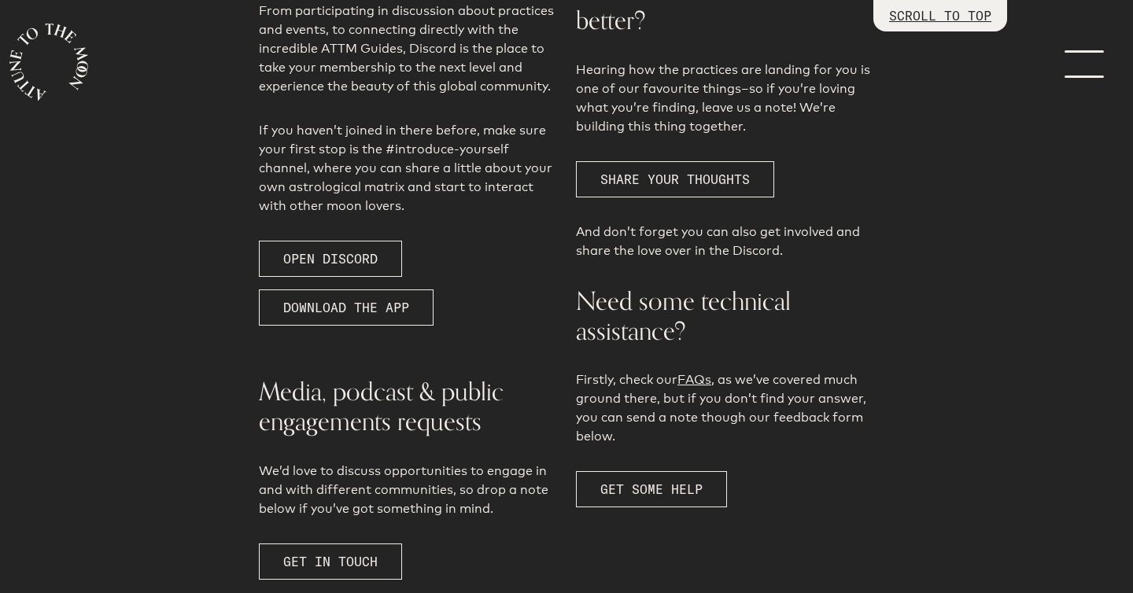
click at [661, 508] on div "Got a little extra love to share? Perhaps an idea on how to make ATTM even bett…" at bounding box center [725, 235] width 317 height 710
click at [660, 488] on span "GET SOME HELP" at bounding box center [652, 490] width 102 height 16
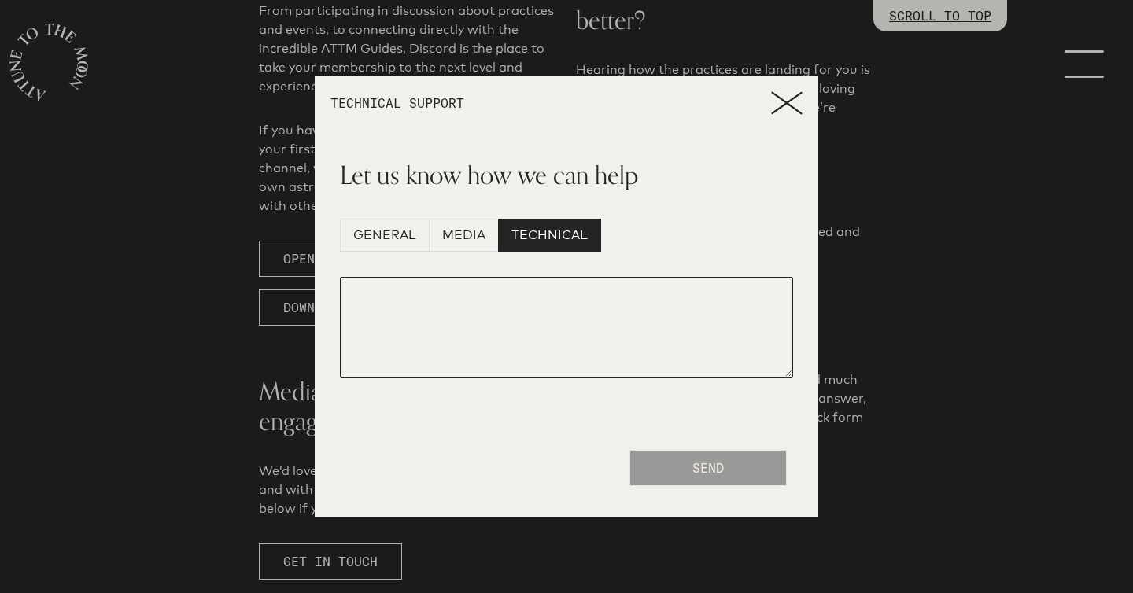
click at [501, 294] on textarea at bounding box center [566, 327] width 453 height 101
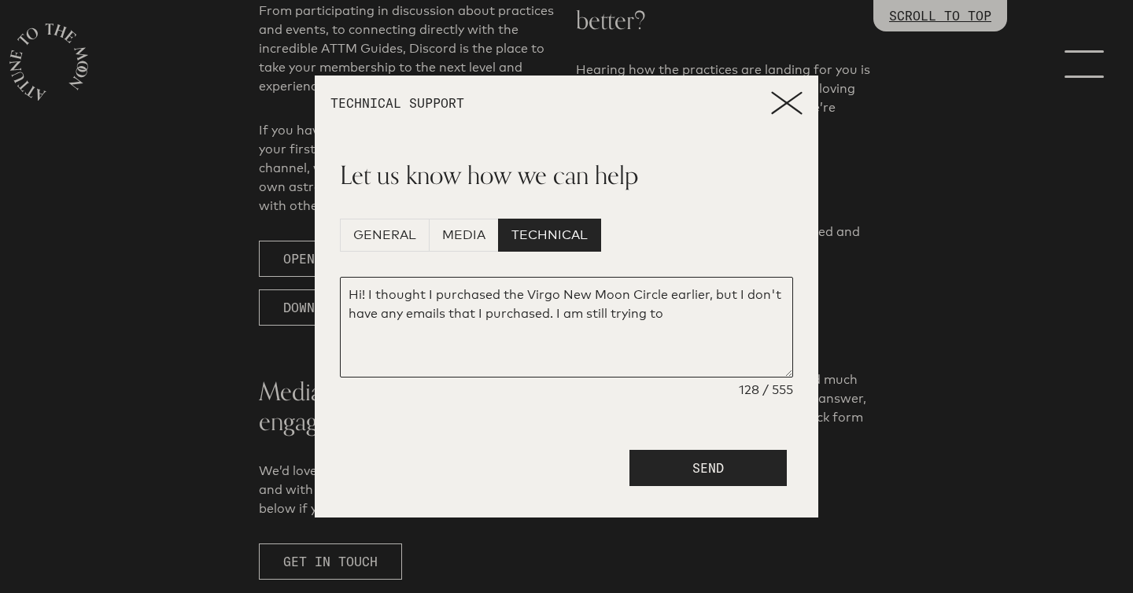
type textarea "Hi! I thought I purchased the Virgo New Moon Circle earlier, but I don't have a…"
click at [813, 92] on header "TECHNICAL SUPPORT" at bounding box center [567, 103] width 504 height 55
click at [780, 106] on icon at bounding box center [786, 103] width 31 height 24
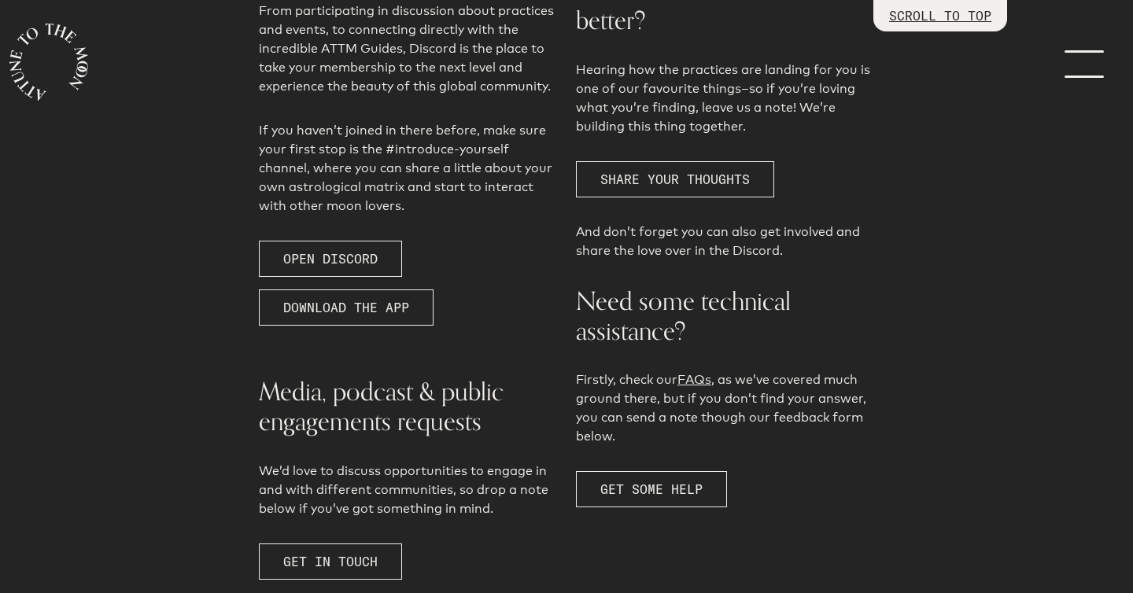
click at [1091, 69] on link "menu" at bounding box center [1094, 63] width 79 height 126
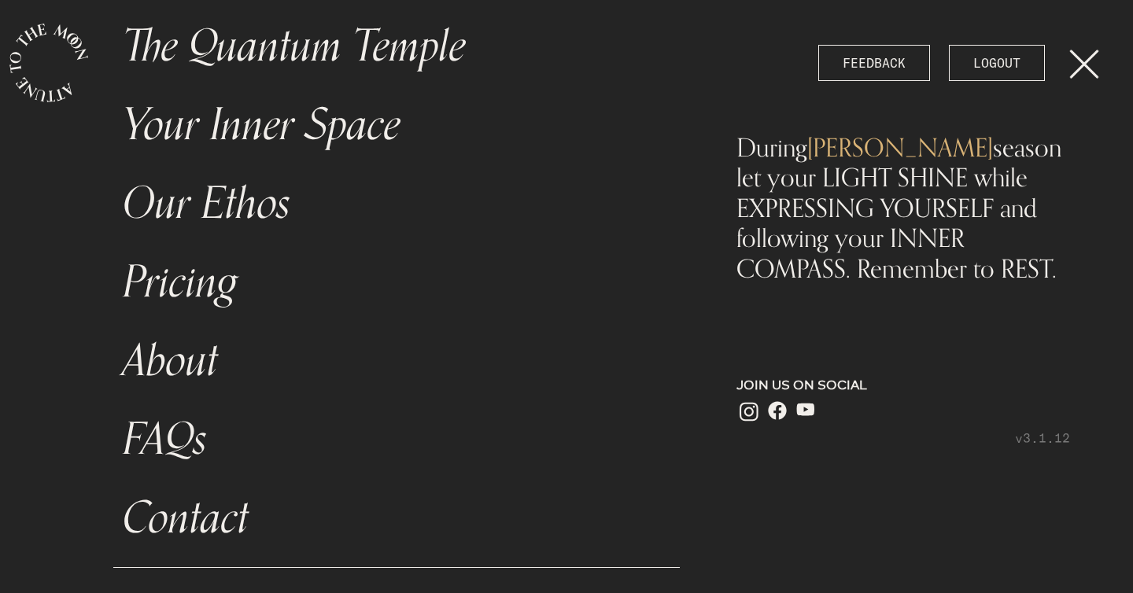
click at [1076, 79] on link "menu" at bounding box center [1094, 63] width 79 height 126
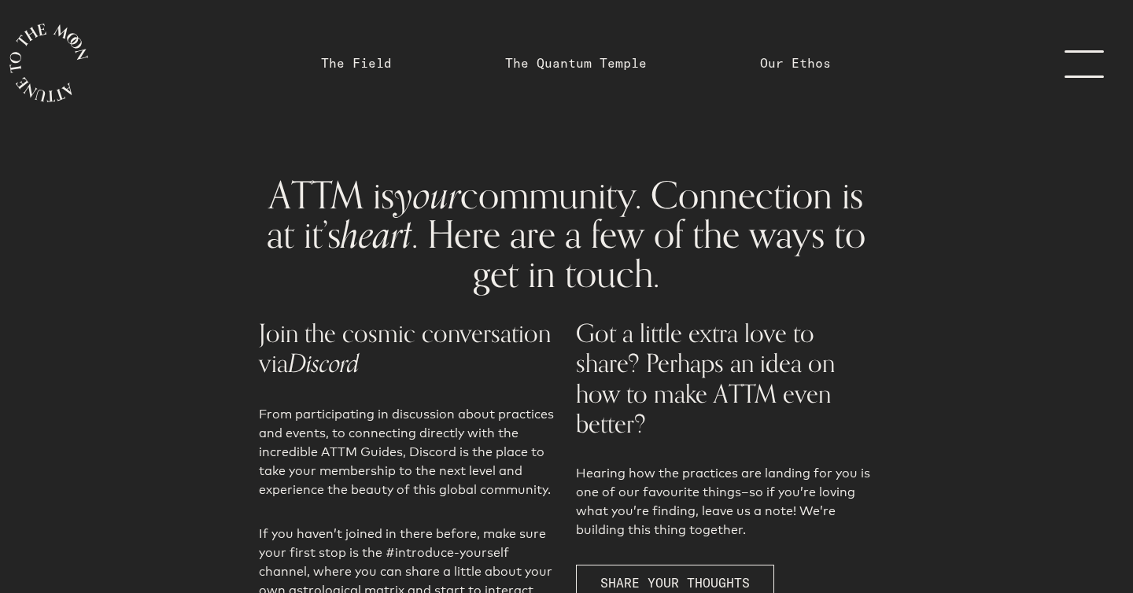
click at [1076, 79] on link "menu" at bounding box center [1094, 63] width 79 height 126
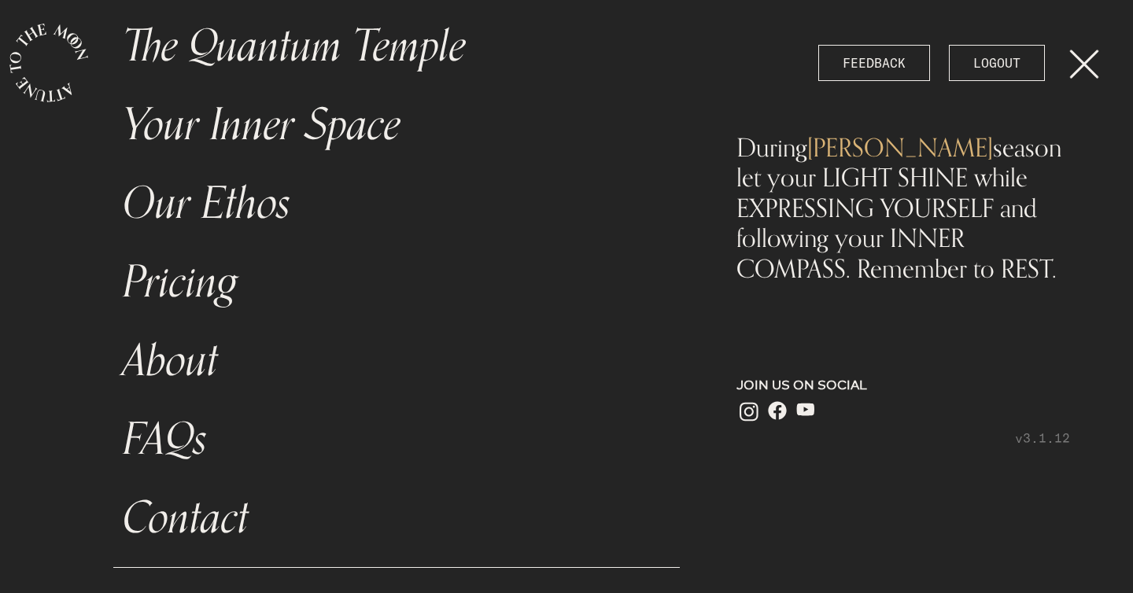
click at [1076, 79] on link "menu" at bounding box center [1094, 63] width 79 height 126
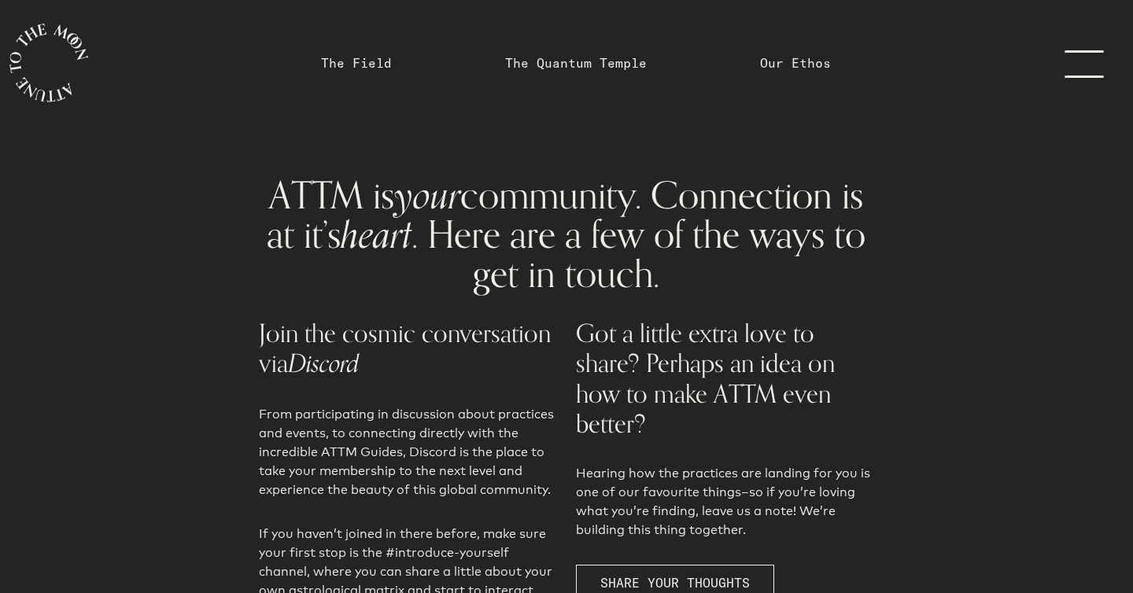
click at [1077, 65] on link "menu" at bounding box center [1094, 63] width 79 height 126
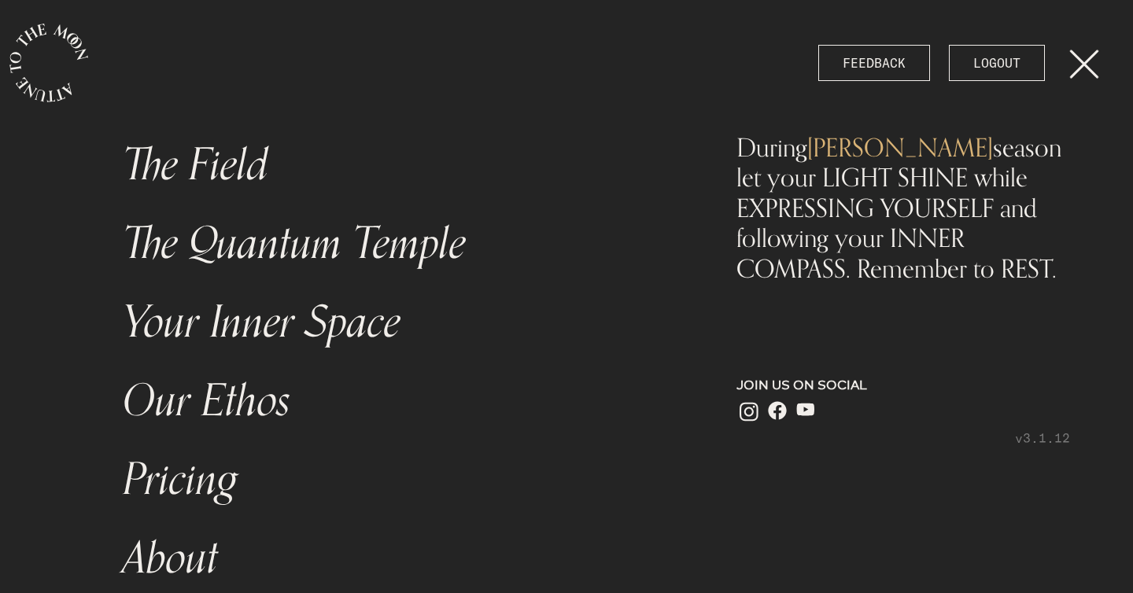
scroll to position [198, 0]
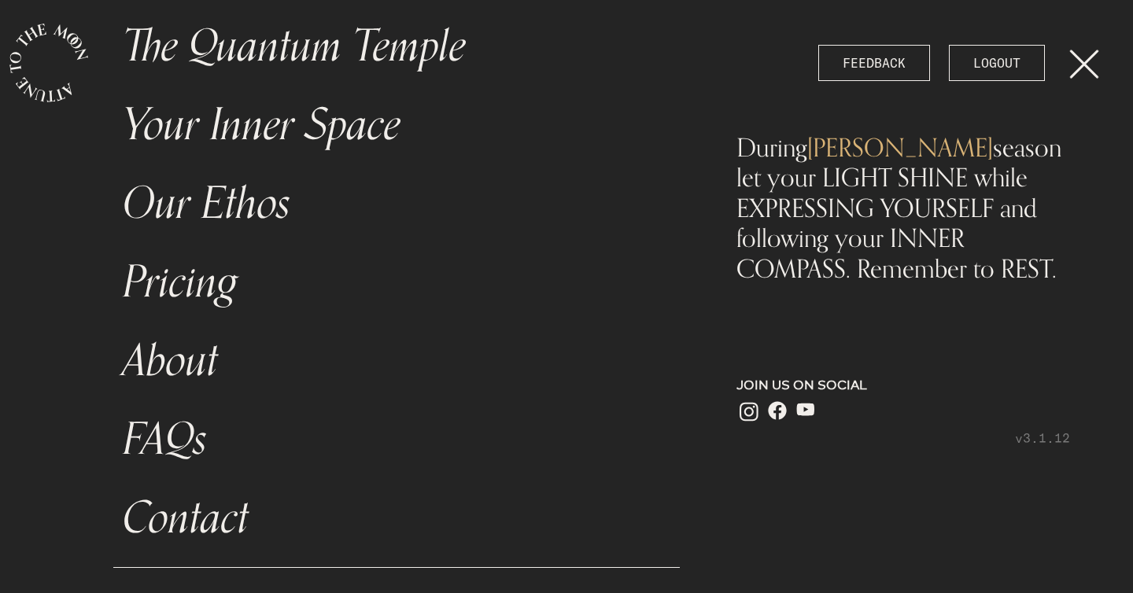
click at [188, 511] on link "Contact" at bounding box center [396, 518] width 567 height 79
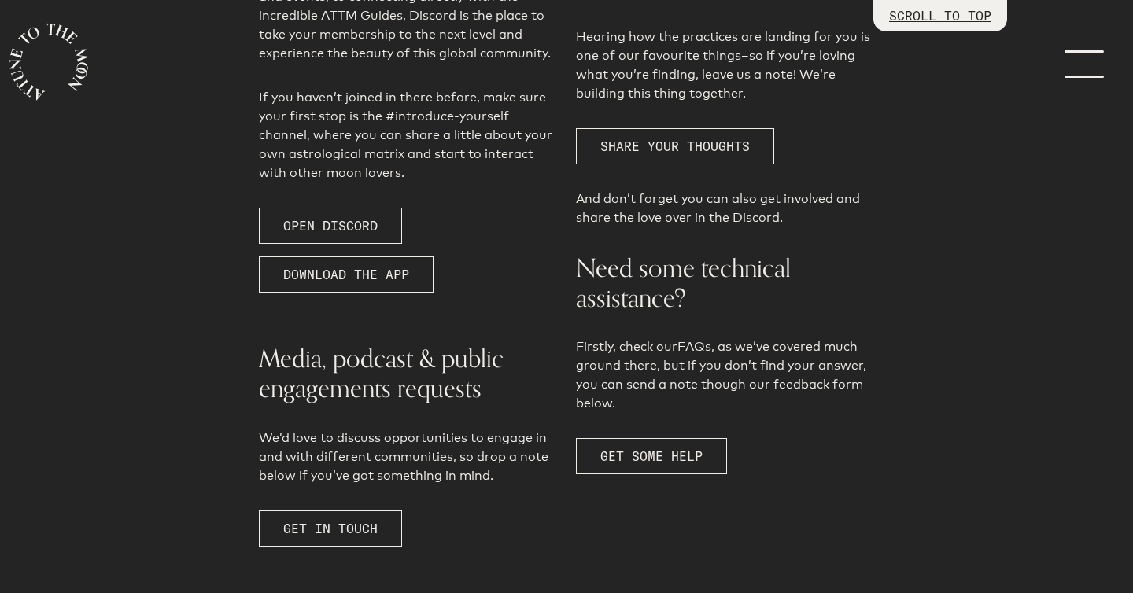
scroll to position [439, 0]
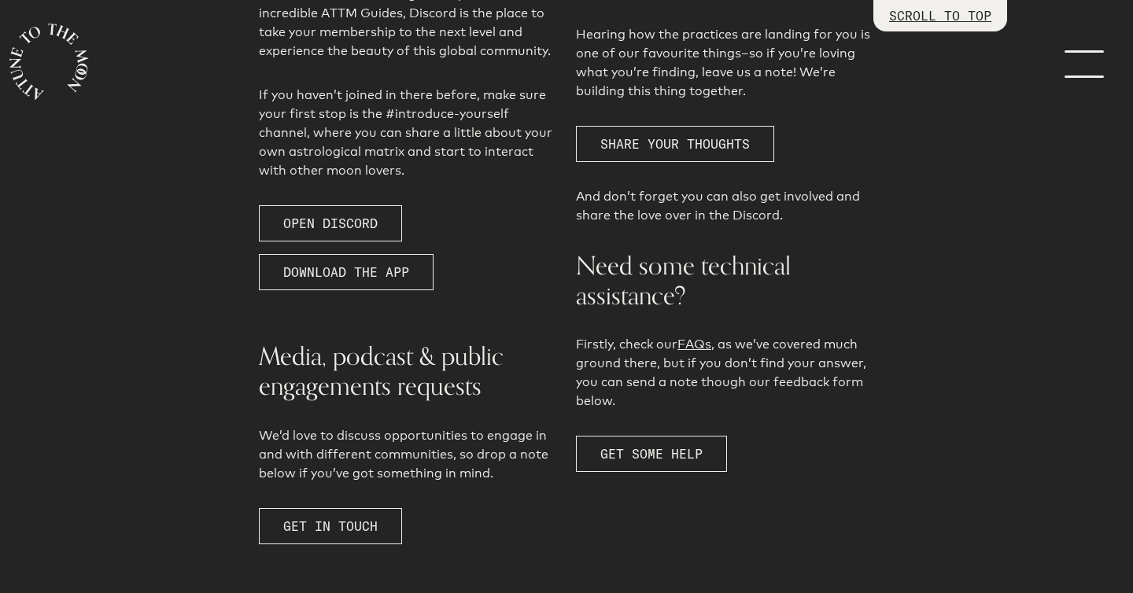
click at [695, 356] on p "Firstly, check our FAQs , as we’ve covered much ground there, but if you don’t …" at bounding box center [725, 373] width 298 height 76
click at [695, 346] on link "FAQs" at bounding box center [695, 344] width 34 height 15
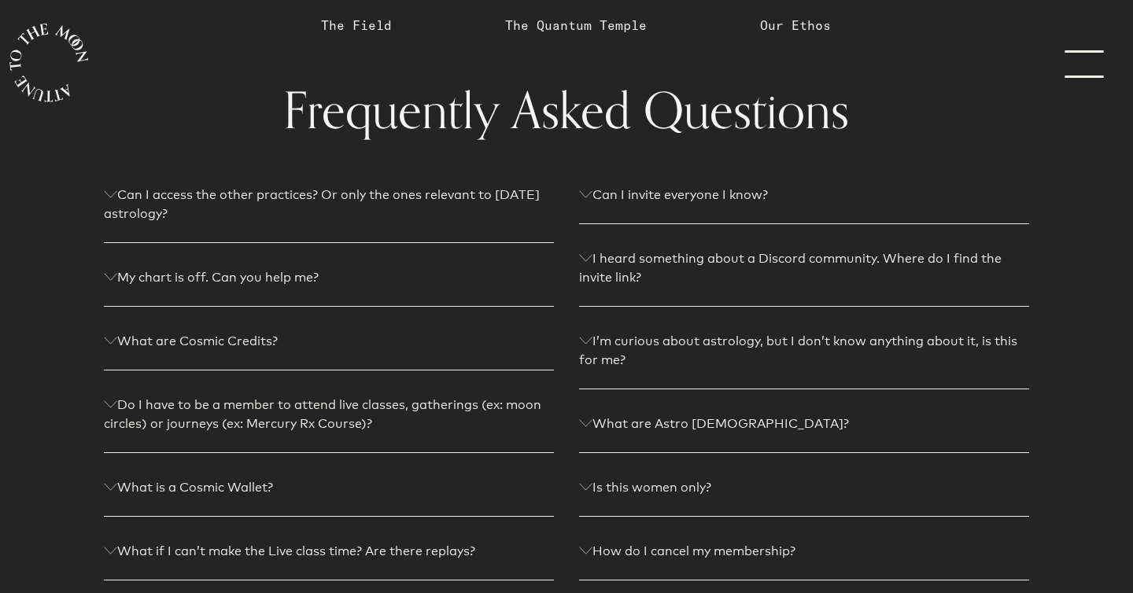
scroll to position [43, 0]
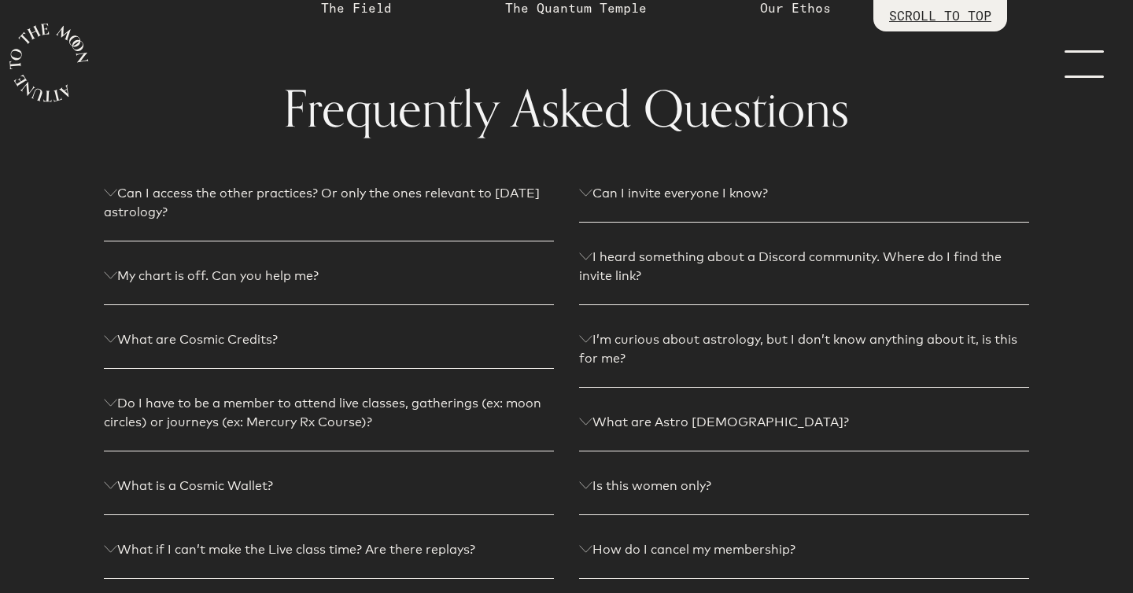
click at [109, 344] on p "What are Cosmic Credits?" at bounding box center [329, 340] width 450 height 19
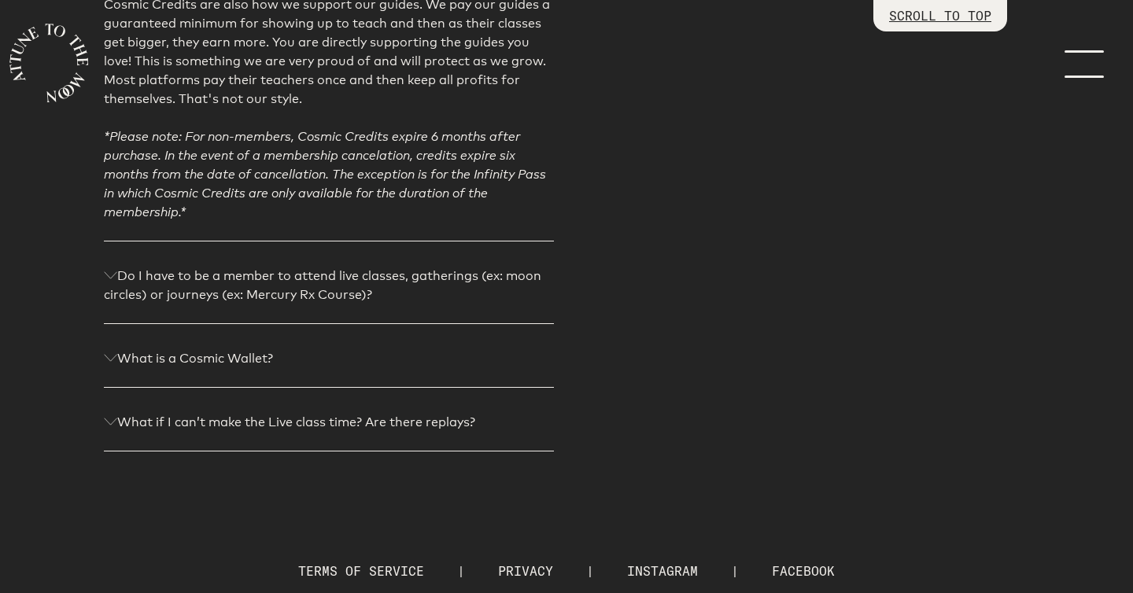
scroll to position [785, 0]
click at [330, 357] on p "What is a Cosmic Wallet?" at bounding box center [329, 360] width 450 height 19
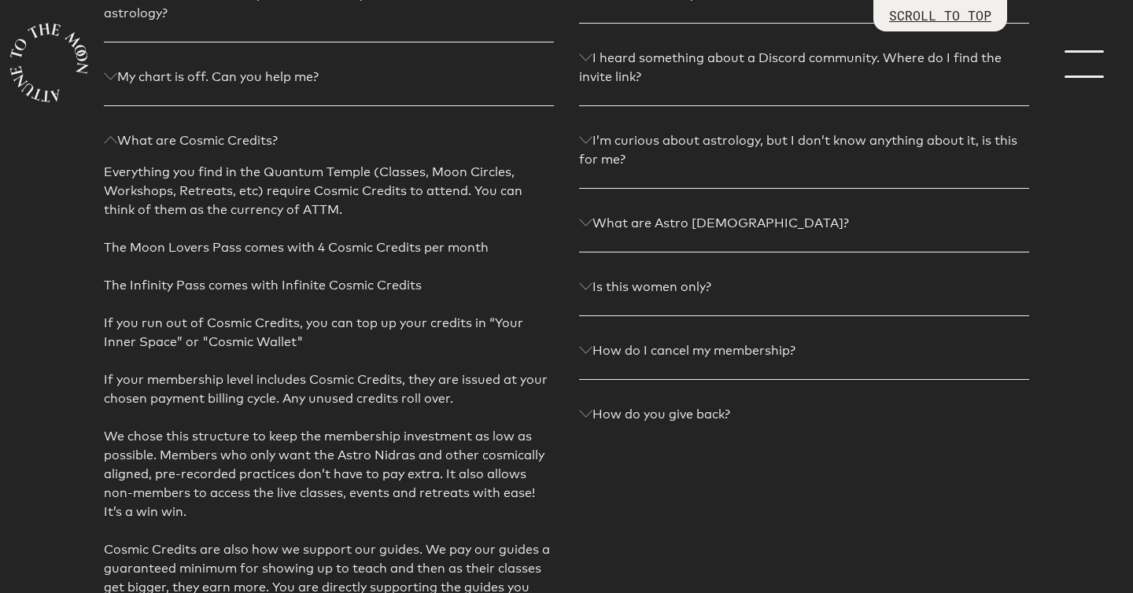
scroll to position [0, 0]
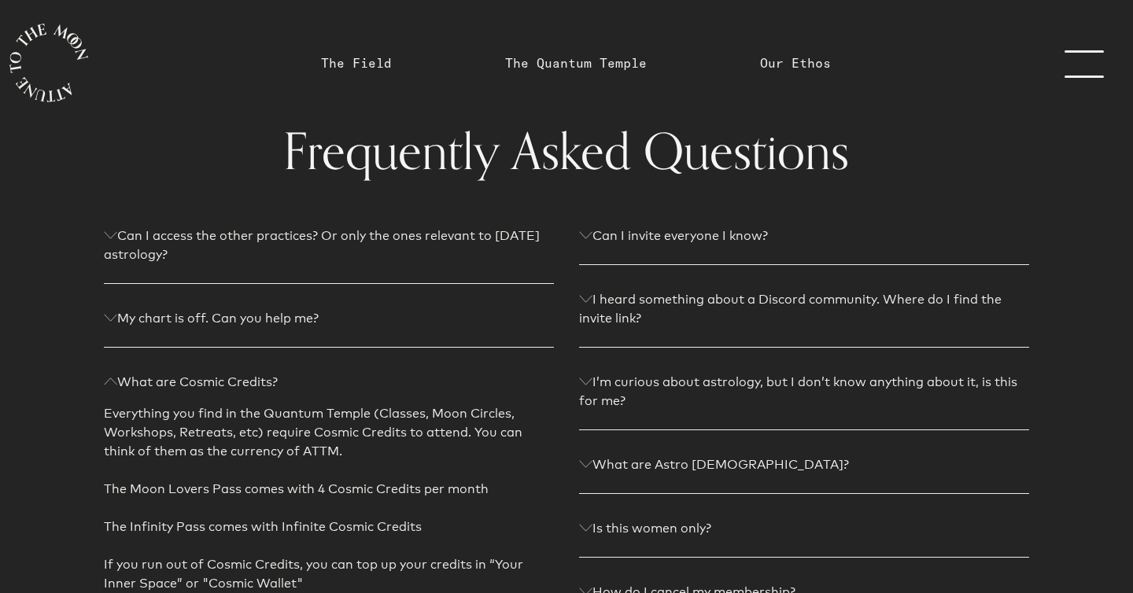
click at [1081, 60] on link "menu" at bounding box center [1094, 63] width 79 height 126
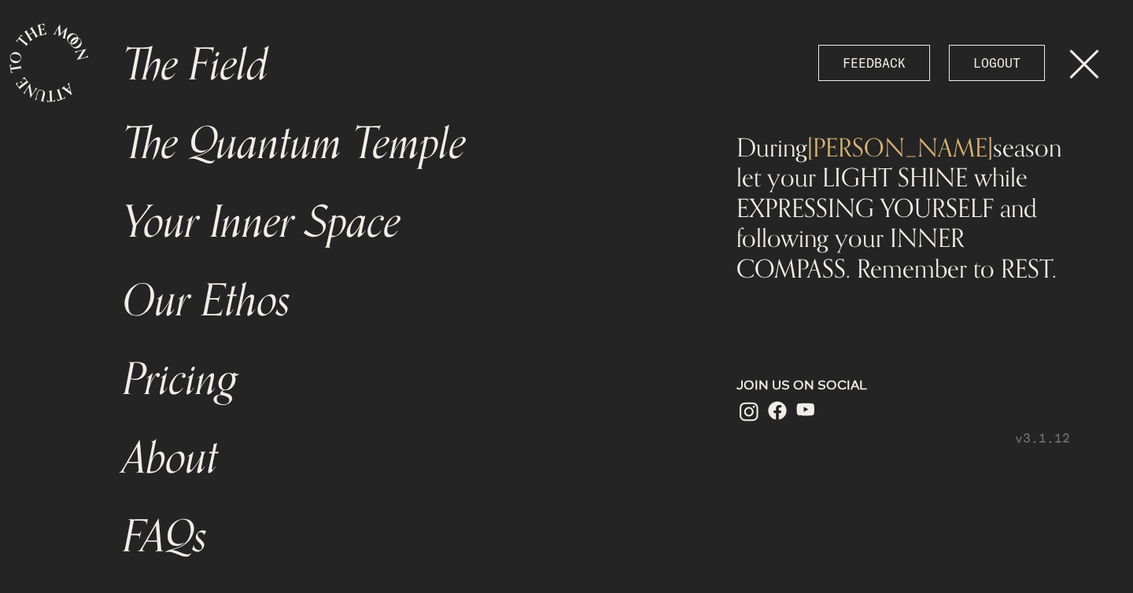
scroll to position [101, 0]
click at [220, 224] on link "Your Inner Space" at bounding box center [396, 222] width 567 height 79
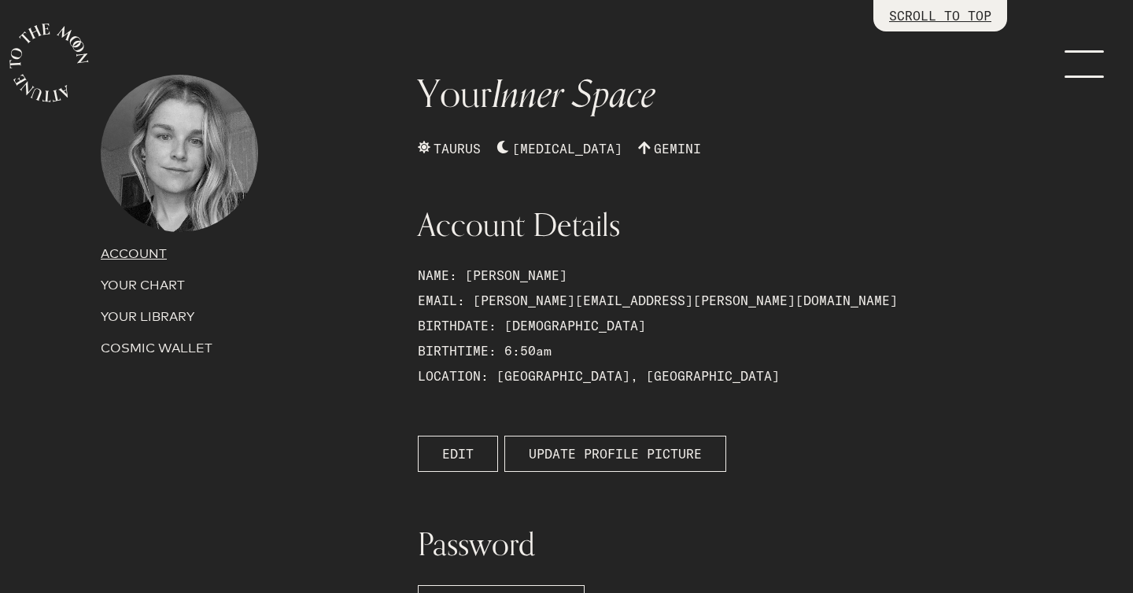
scroll to position [54, 0]
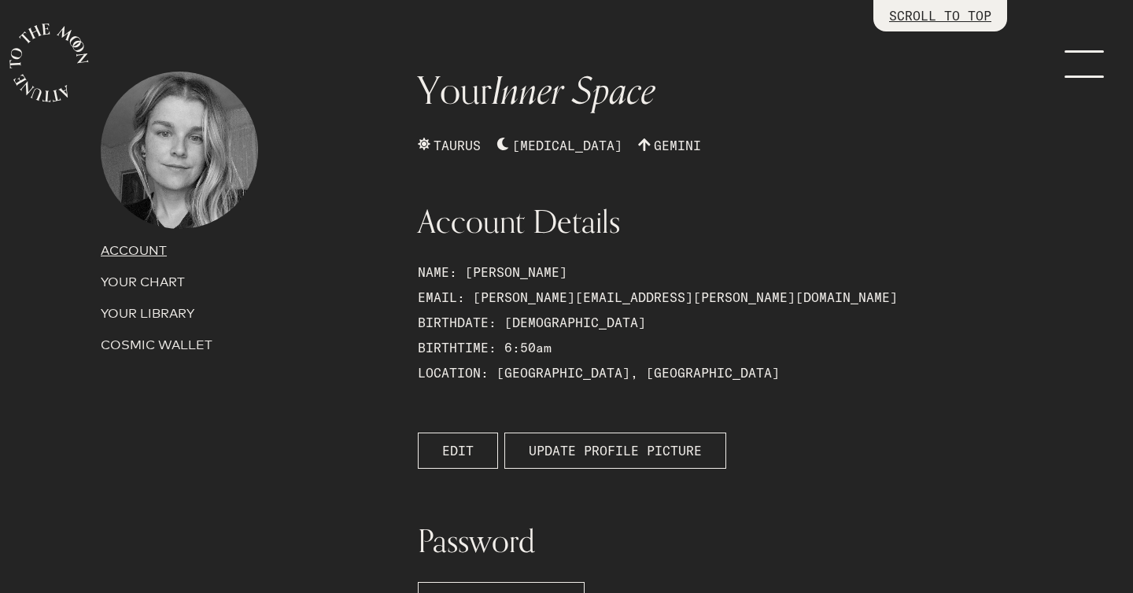
click at [187, 348] on p "COSMIC WALLET" at bounding box center [250, 345] width 298 height 19
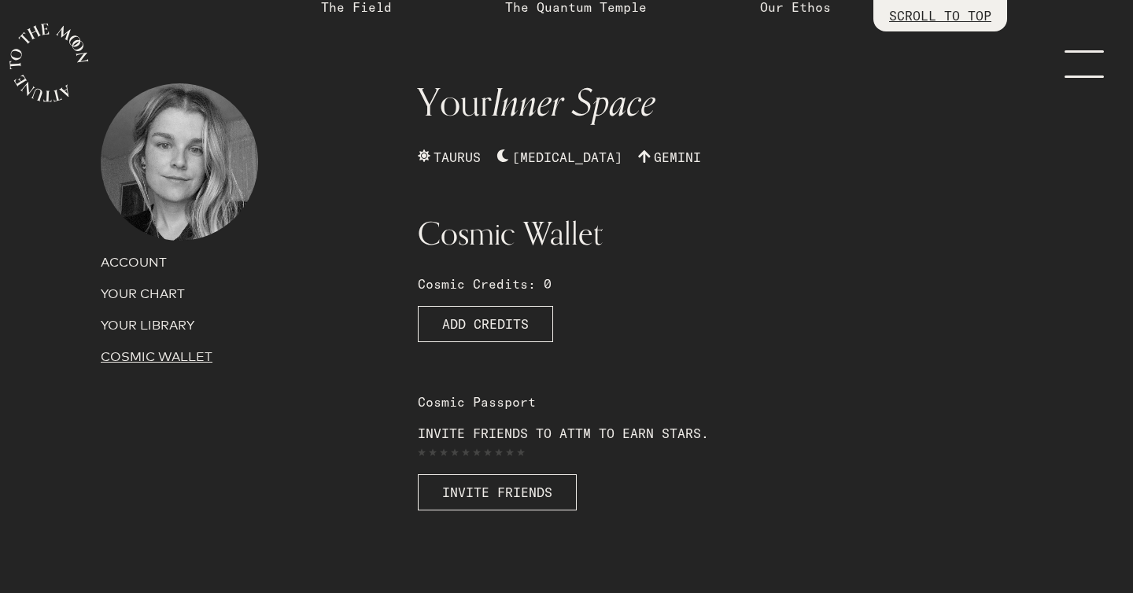
scroll to position [0, 0]
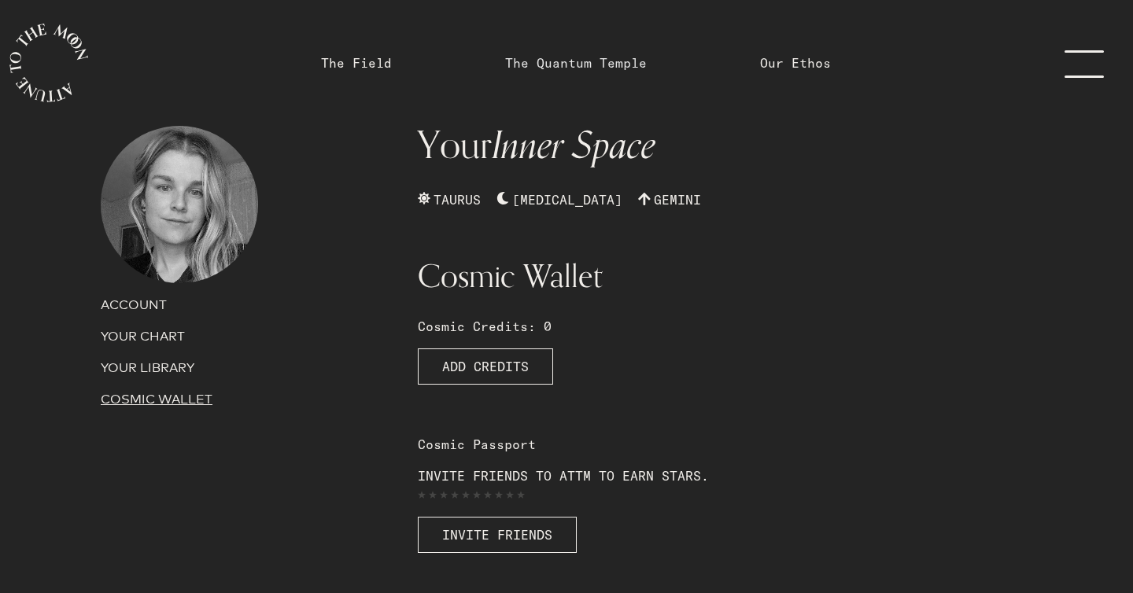
click at [526, 58] on link "The Quantum Temple" at bounding box center [576, 63] width 142 height 19
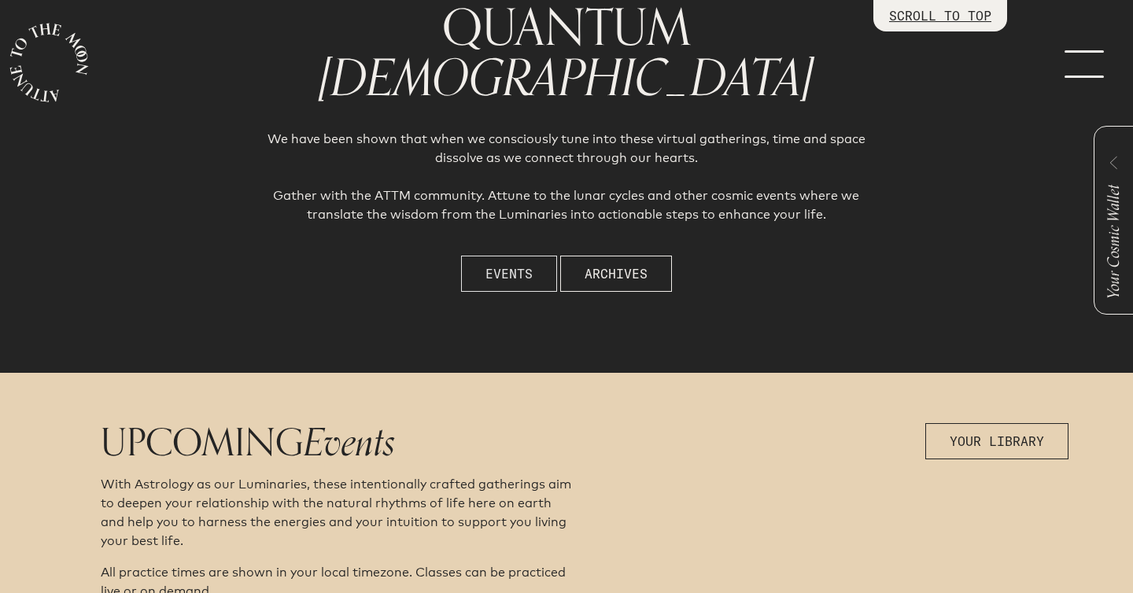
click at [518, 289] on button "Events" at bounding box center [509, 274] width 96 height 36
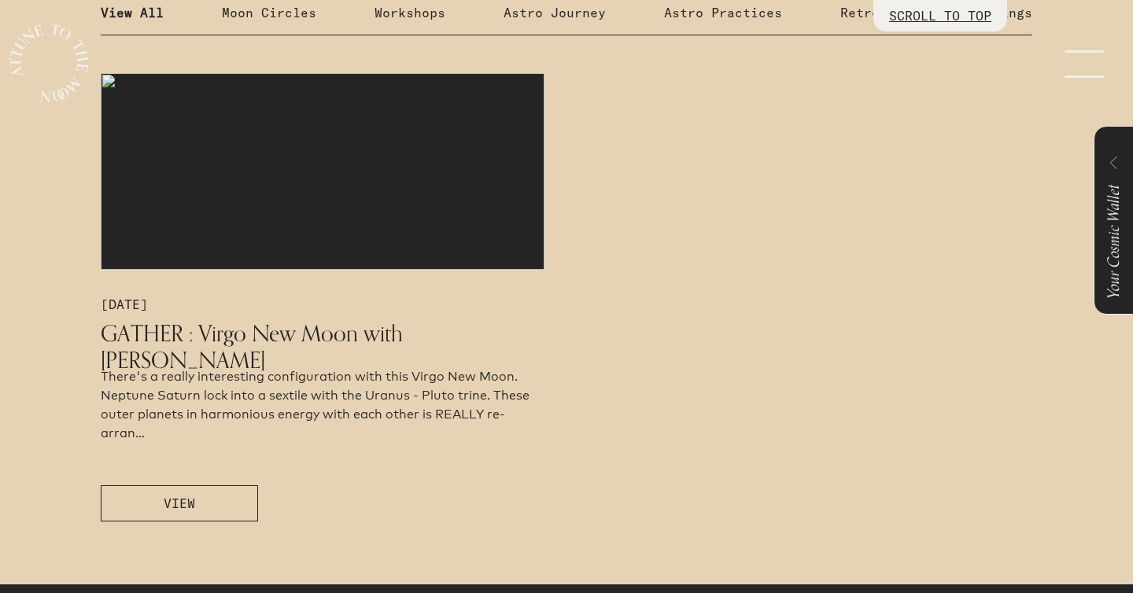
scroll to position [865, 0]
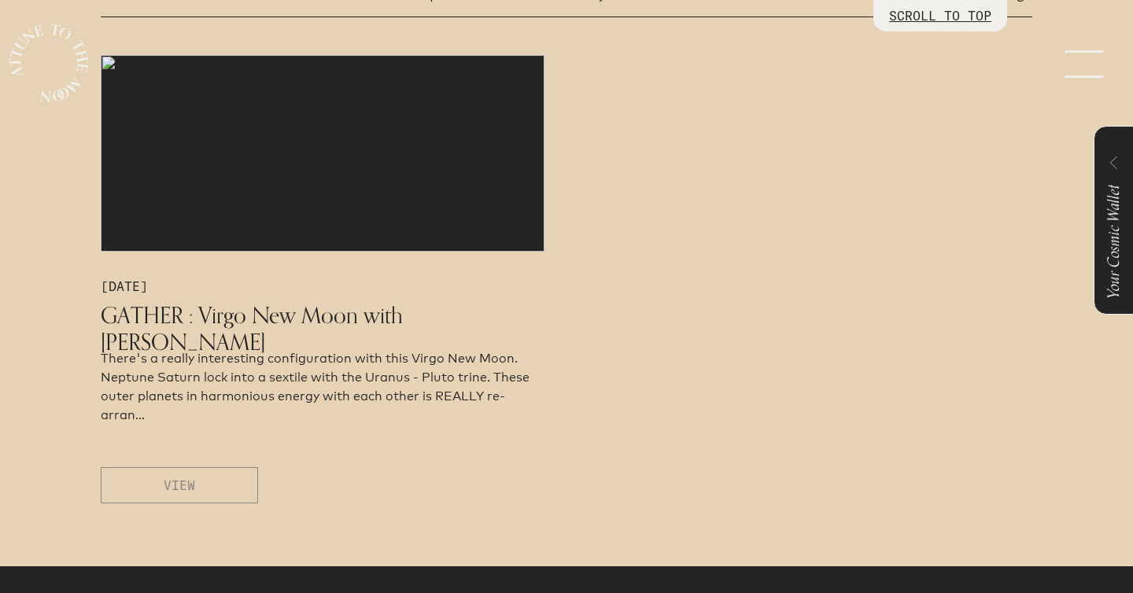
click at [194, 489] on span "VIEW" at bounding box center [179, 485] width 31 height 19
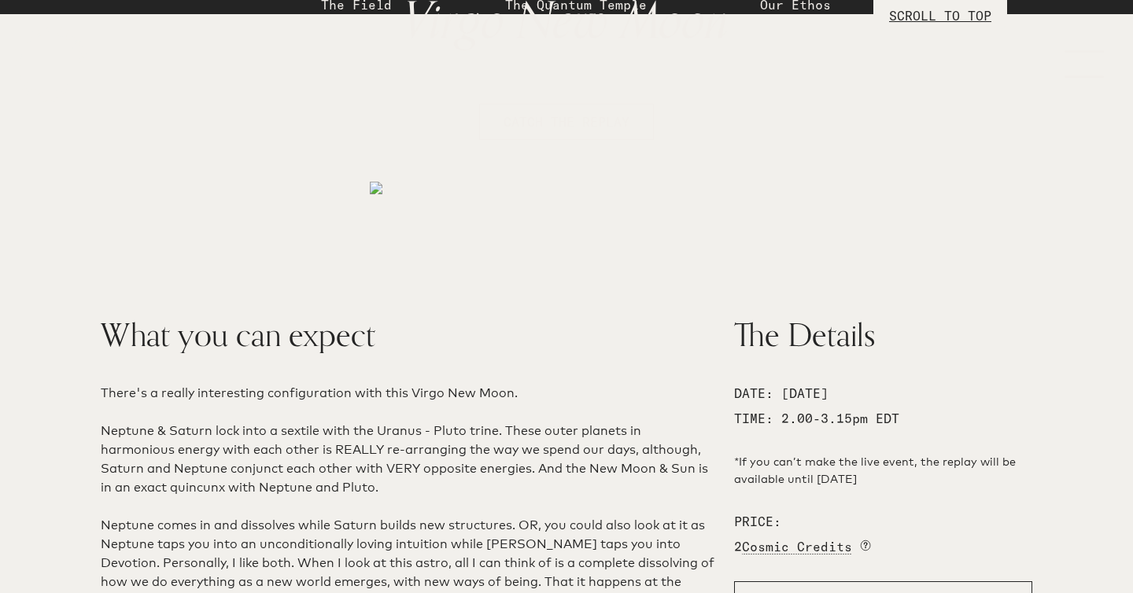
scroll to position [45, 0]
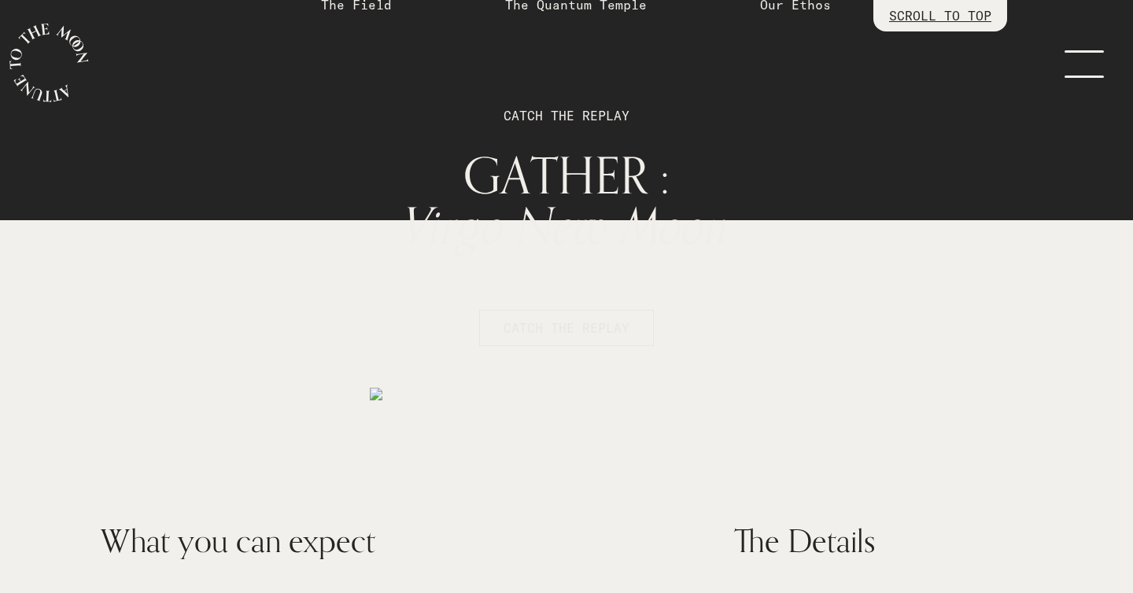
click at [562, 327] on span "CATCH THE REPLAY" at bounding box center [567, 328] width 126 height 19
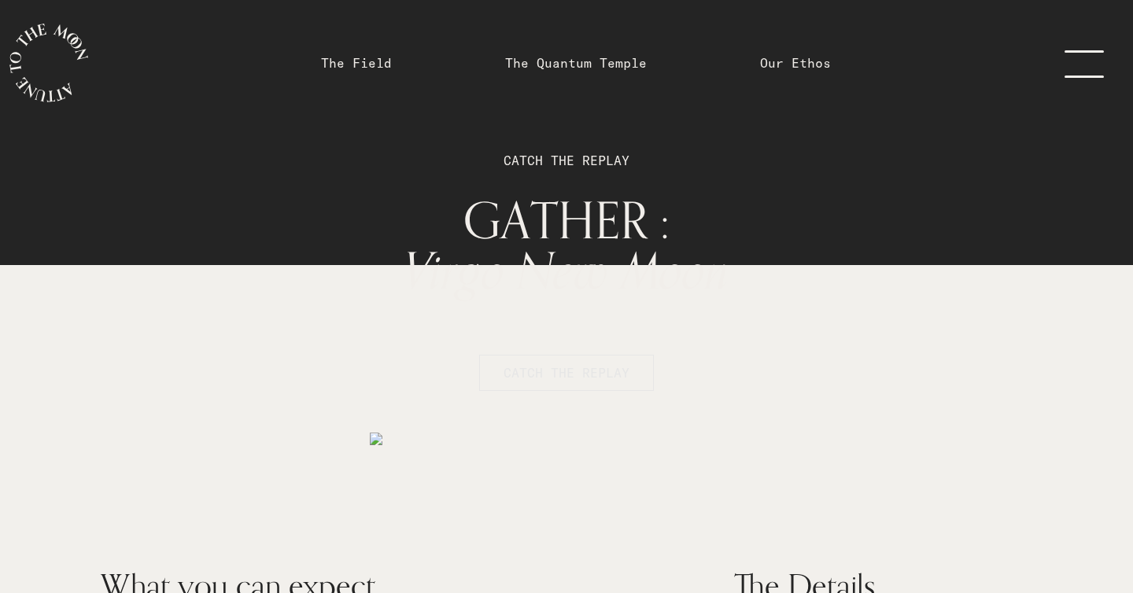
click at [586, 374] on span "CATCH THE REPLAY" at bounding box center [567, 373] width 126 height 19
click at [1083, 67] on link "menu" at bounding box center [1094, 63] width 79 height 126
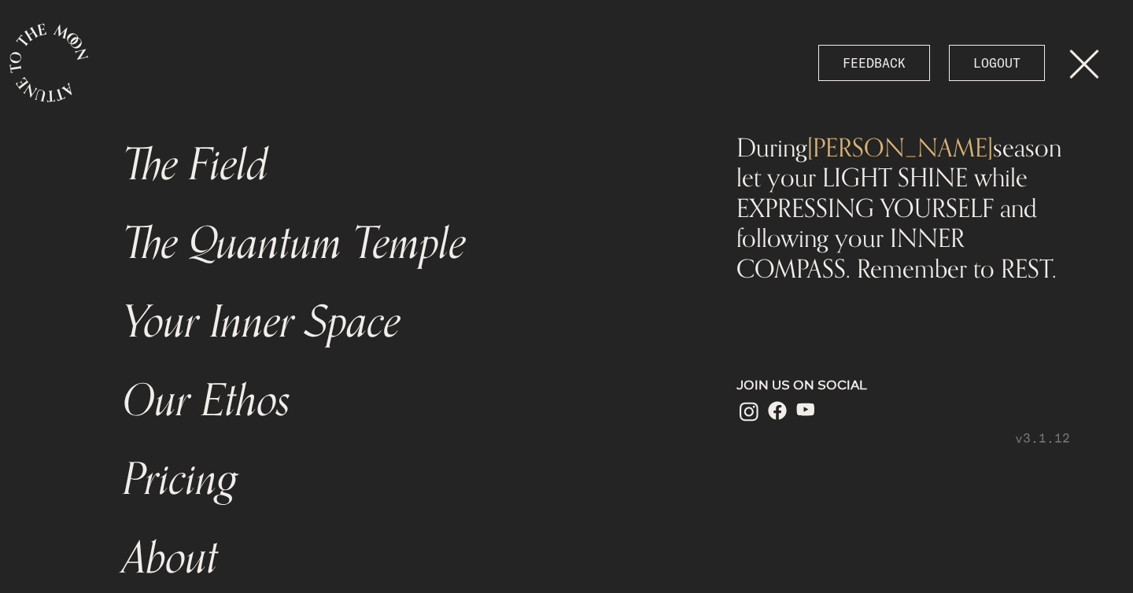
scroll to position [198, 0]
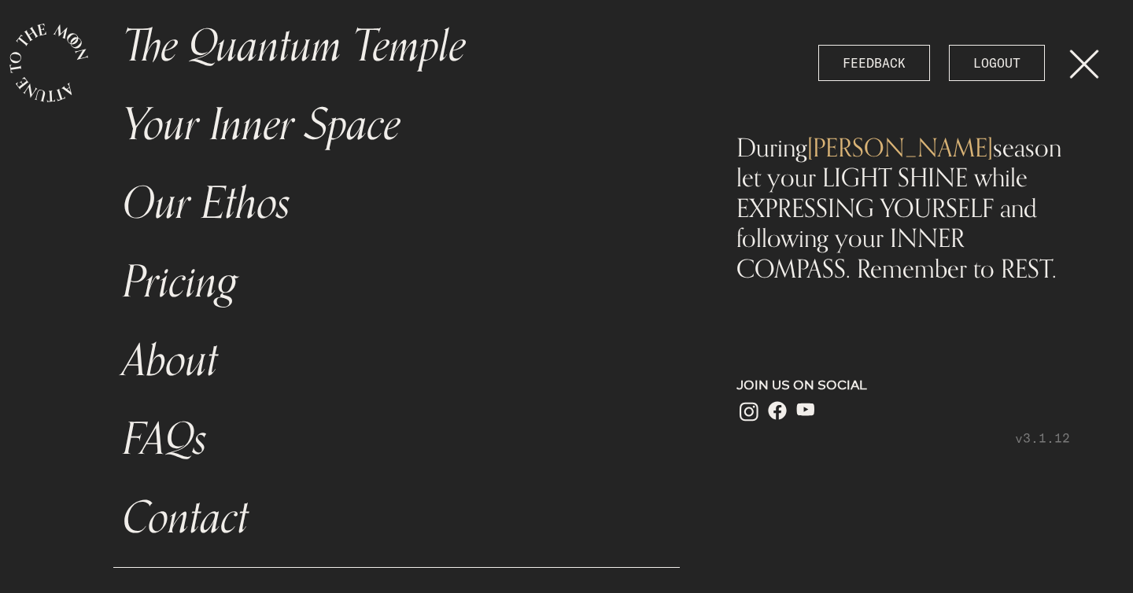
click at [201, 518] on link "Contact" at bounding box center [396, 518] width 567 height 79
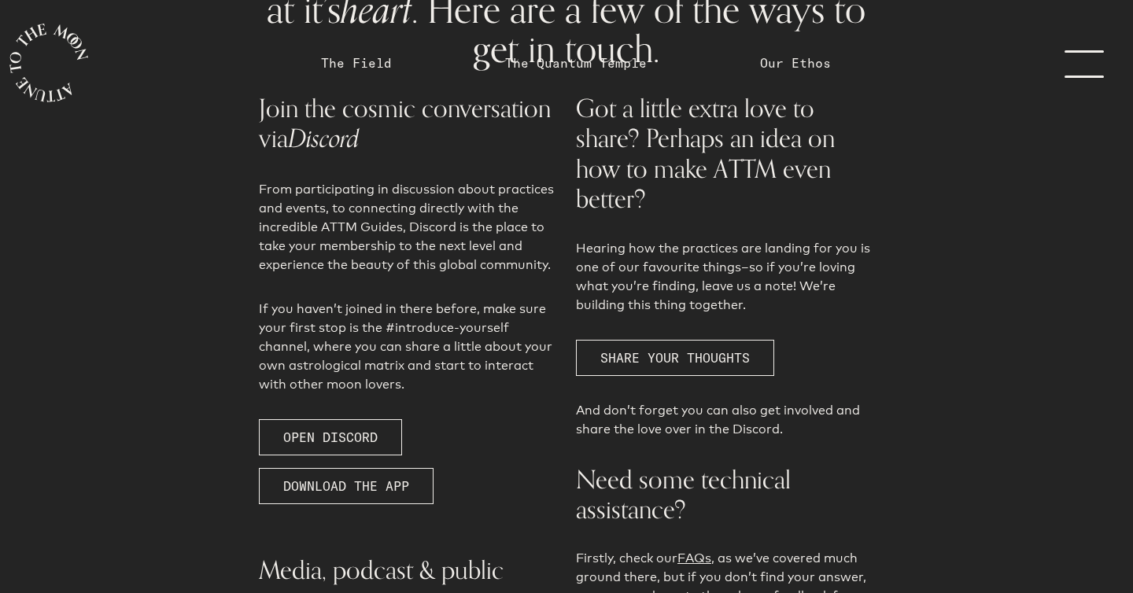
scroll to position [360, 0]
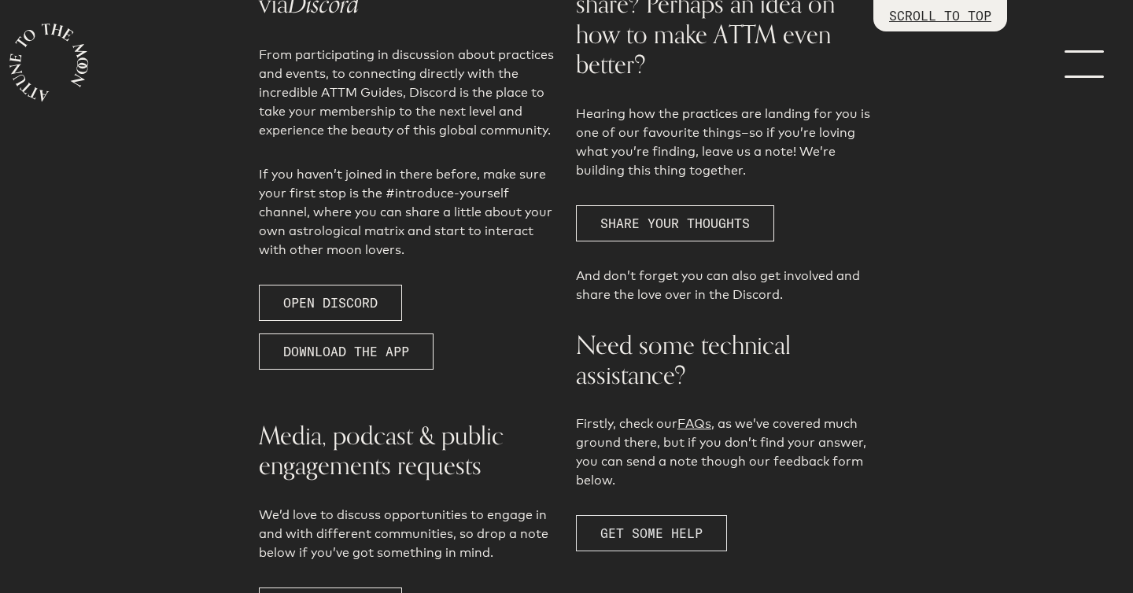
click at [689, 530] on span "GET SOME HELP" at bounding box center [652, 534] width 102 height 16
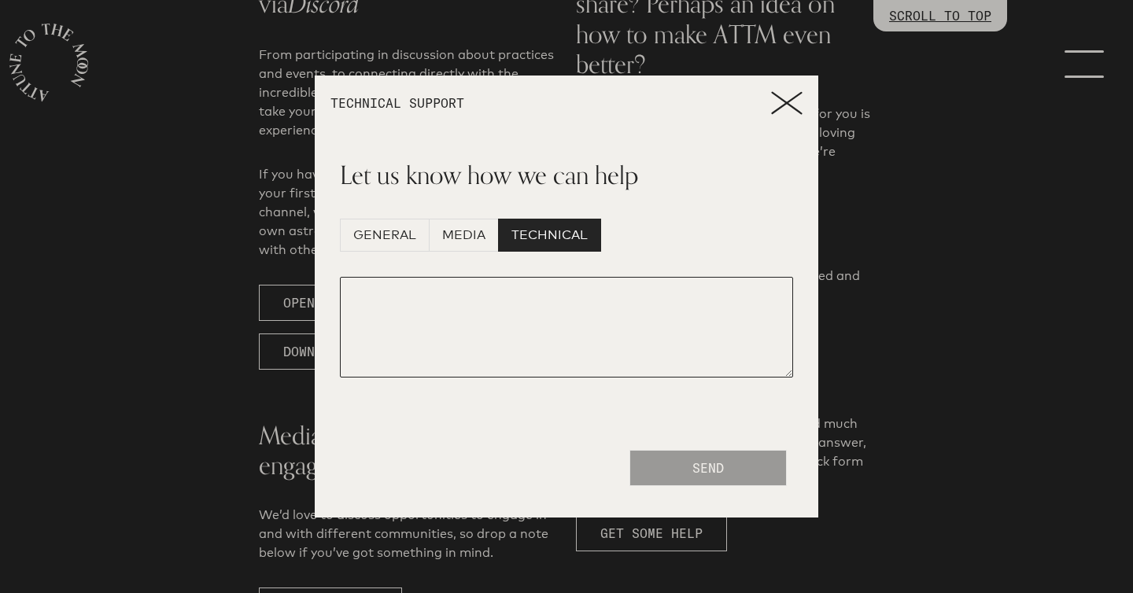
click at [527, 292] on textarea at bounding box center [566, 327] width 453 height 101
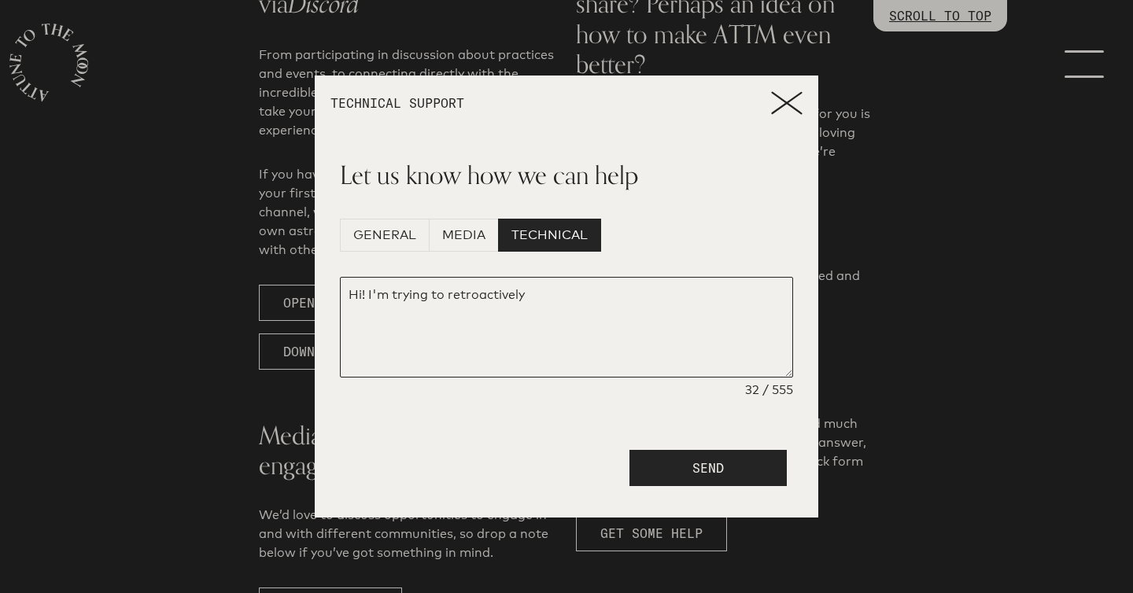
click at [599, 306] on textarea "Hi! I'm trying to retroactively" at bounding box center [566, 327] width 453 height 101
click at [594, 303] on textarea "Hi! I'm trying to retroactively purchase the Virgo New Moon Circle, but nothing…" at bounding box center [566, 327] width 453 height 101
click at [582, 312] on textarea "Hi! I'm trying to retroactively purchase the Virgo New Moon Circle, but nothing…" at bounding box center [566, 327] width 453 height 101
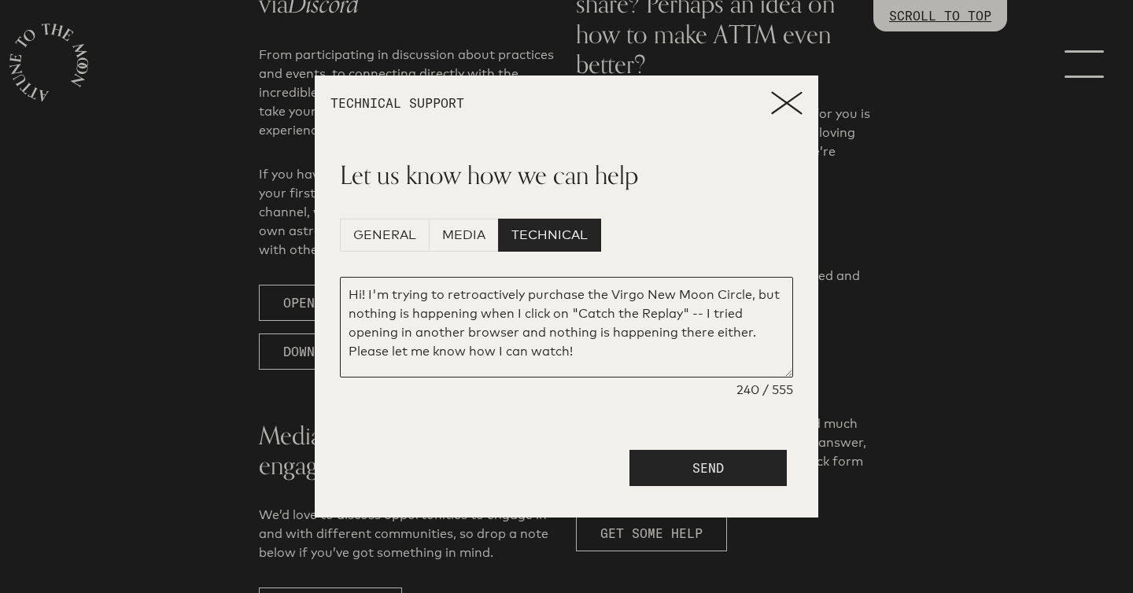
type textarea "Hi! I'm trying to retroactively purchase the Virgo New Moon Circle, but nothing…"
click at [671, 456] on button "SEND" at bounding box center [708, 468] width 157 height 36
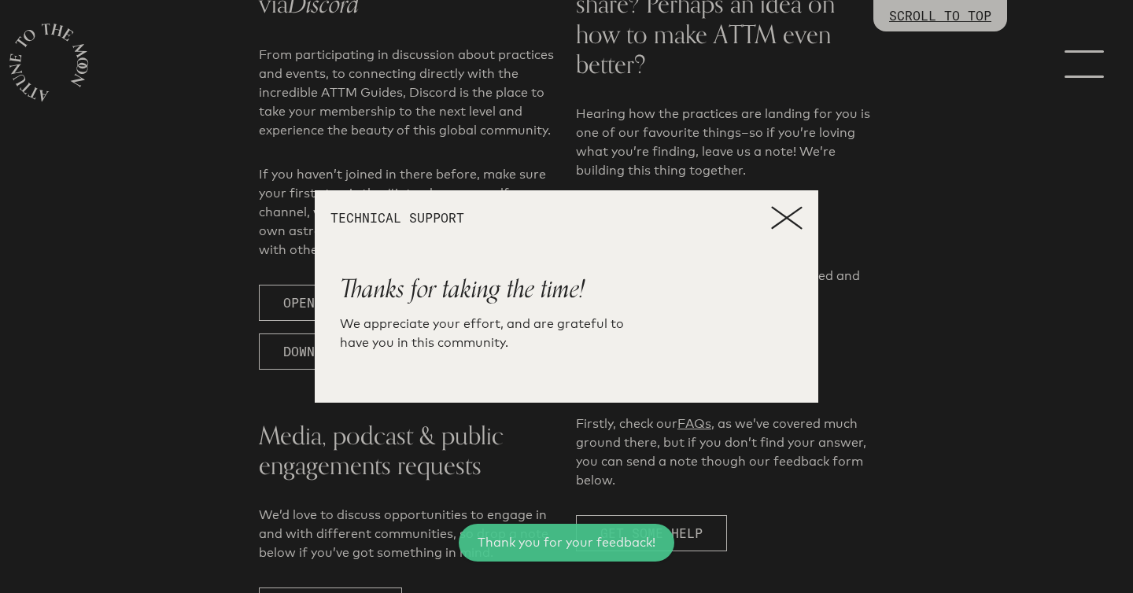
click at [796, 220] on icon at bounding box center [786, 218] width 31 height 24
